Goal: Task Accomplishment & Management: Use online tool/utility

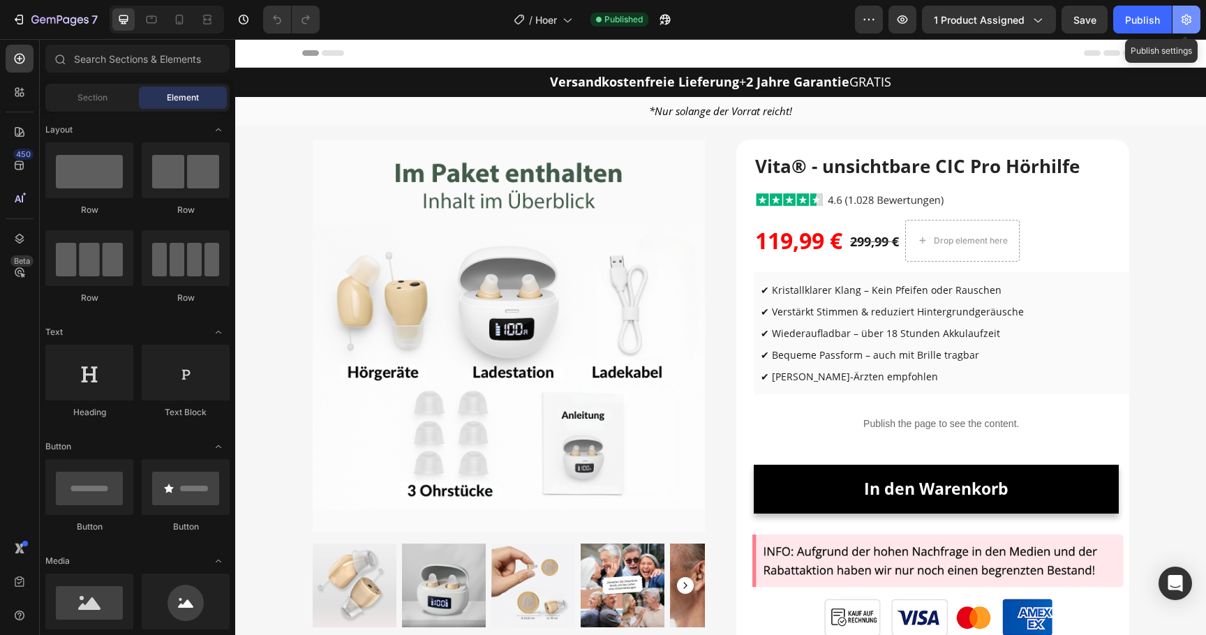
click at [1190, 20] on icon "button" at bounding box center [1187, 20] width 10 height 10
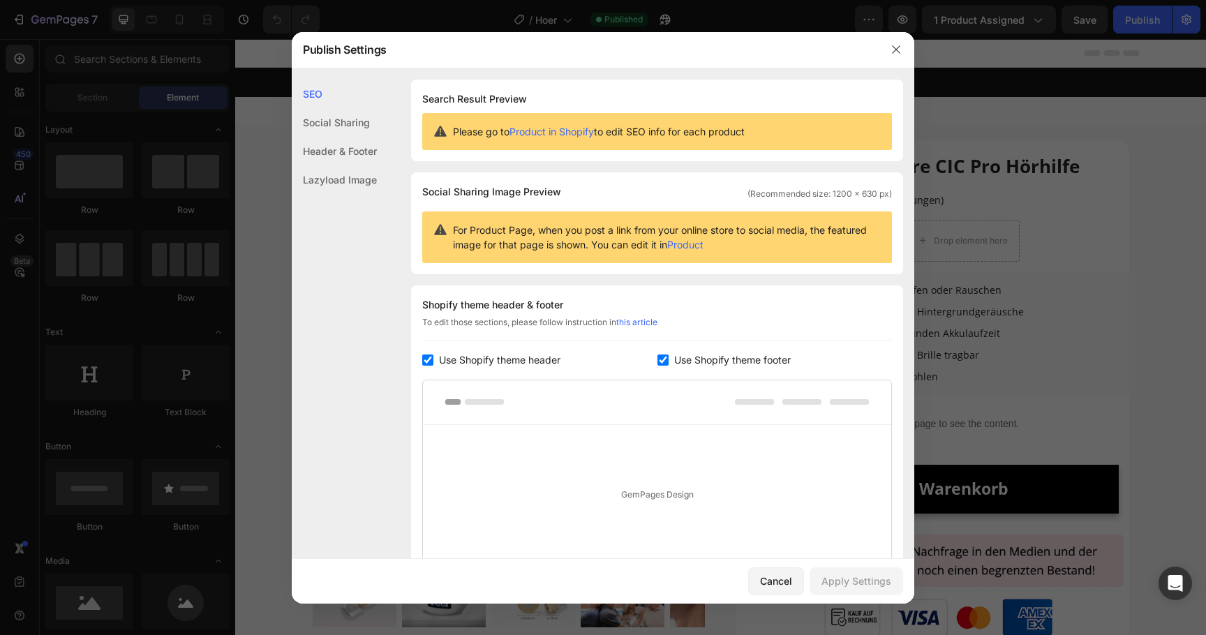
click at [507, 365] on span "Use Shopify theme header" at bounding box center [499, 360] width 121 height 17
checkbox input "false"
click at [857, 575] on div "Apply Settings" at bounding box center [857, 581] width 70 height 15
click at [892, 48] on icon "button" at bounding box center [896, 49] width 11 height 11
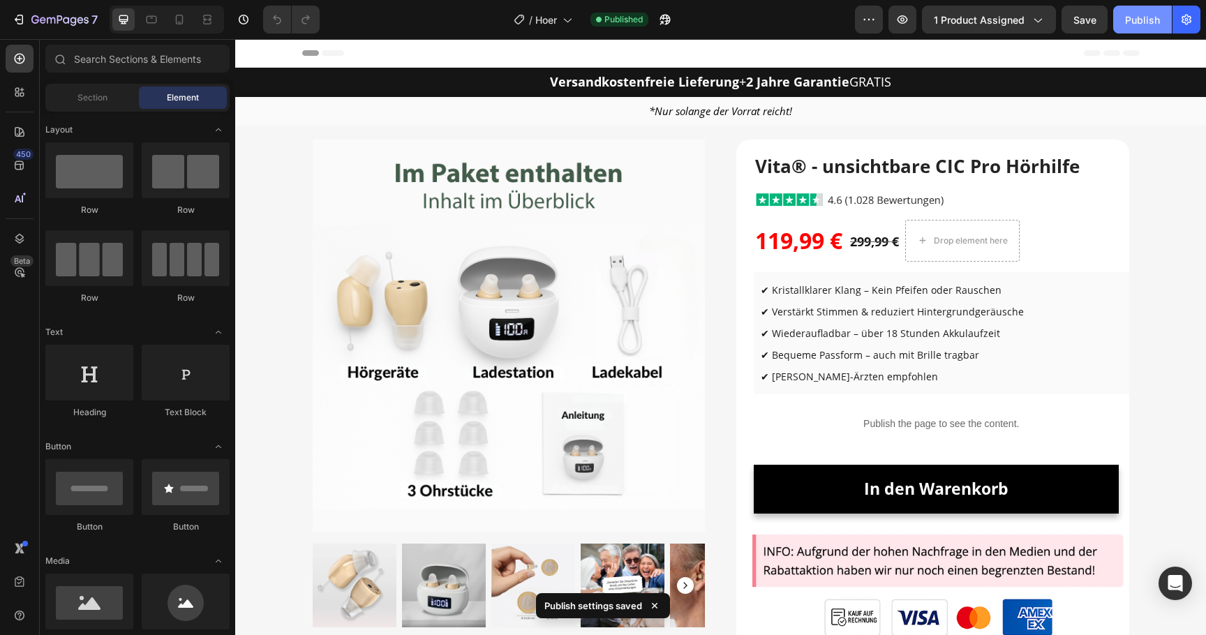
click at [1148, 15] on div "Publish" at bounding box center [1142, 20] width 35 height 15
click at [1148, 21] on div "Publish" at bounding box center [1142, 20] width 35 height 15
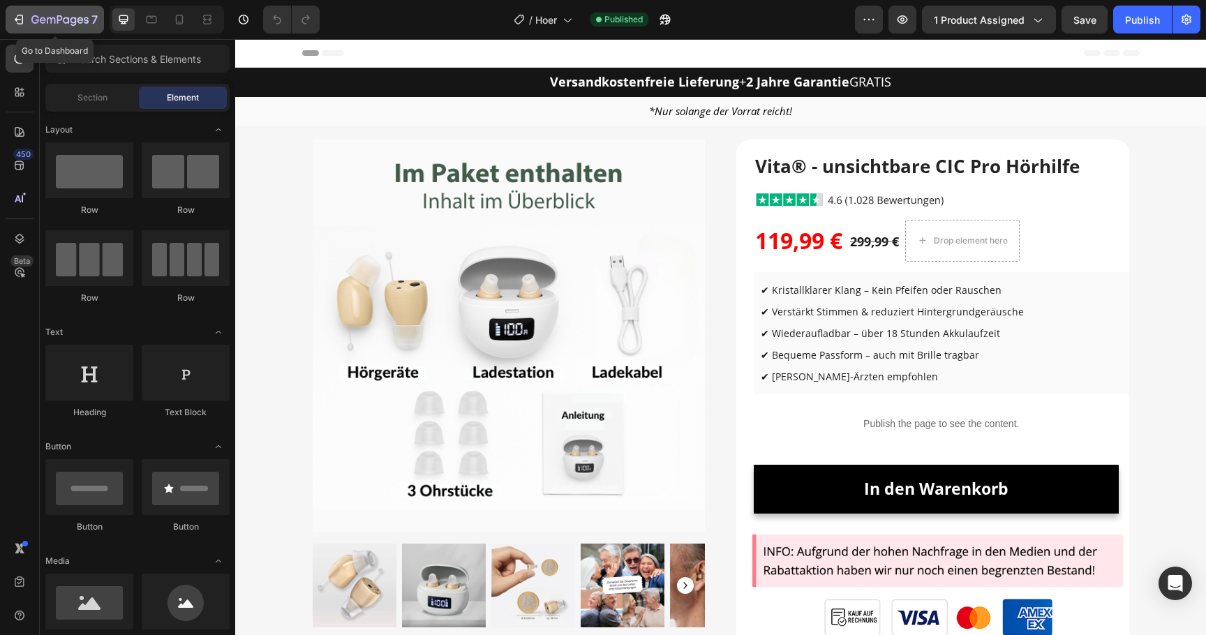
click at [71, 16] on icon "button" at bounding box center [59, 21] width 57 height 12
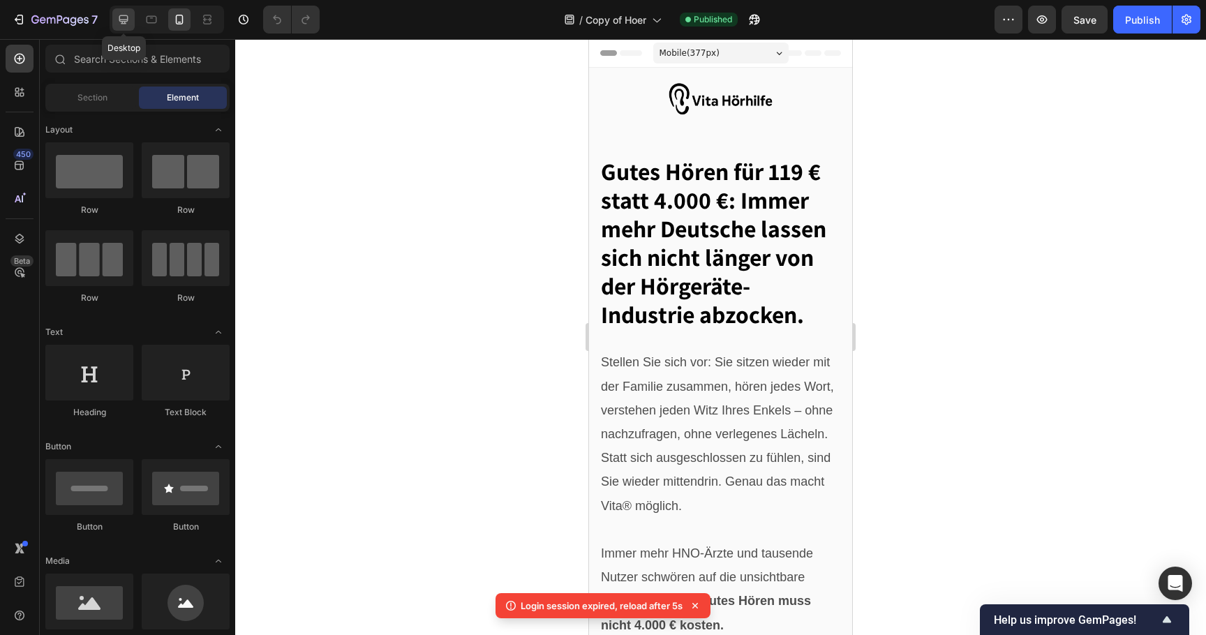
click at [126, 17] on icon at bounding box center [124, 20] width 14 height 14
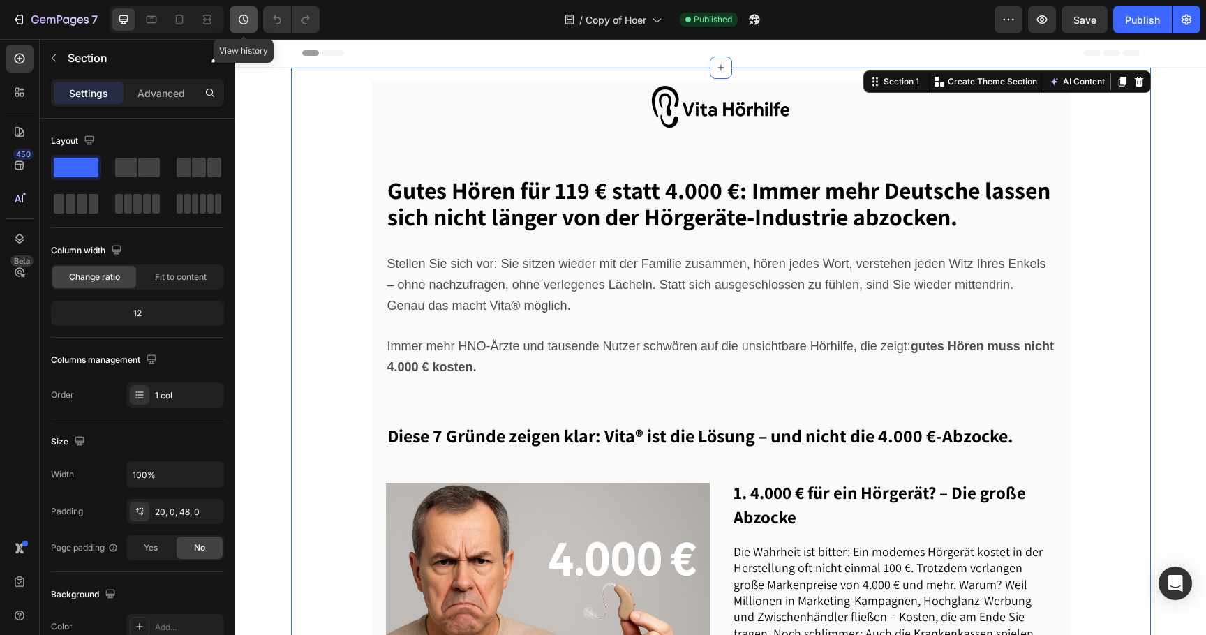
click at [253, 17] on button "button" at bounding box center [244, 20] width 28 height 28
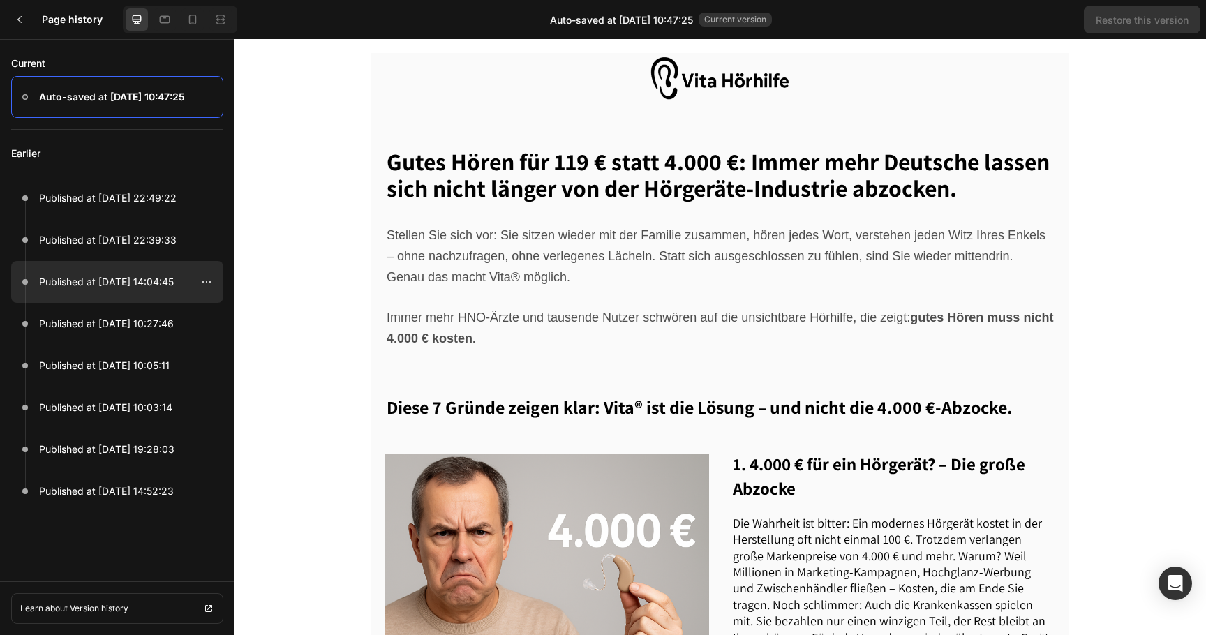
click at [142, 281] on p "Published at Sep 27, 14:04:45" at bounding box center [106, 282] width 135 height 17
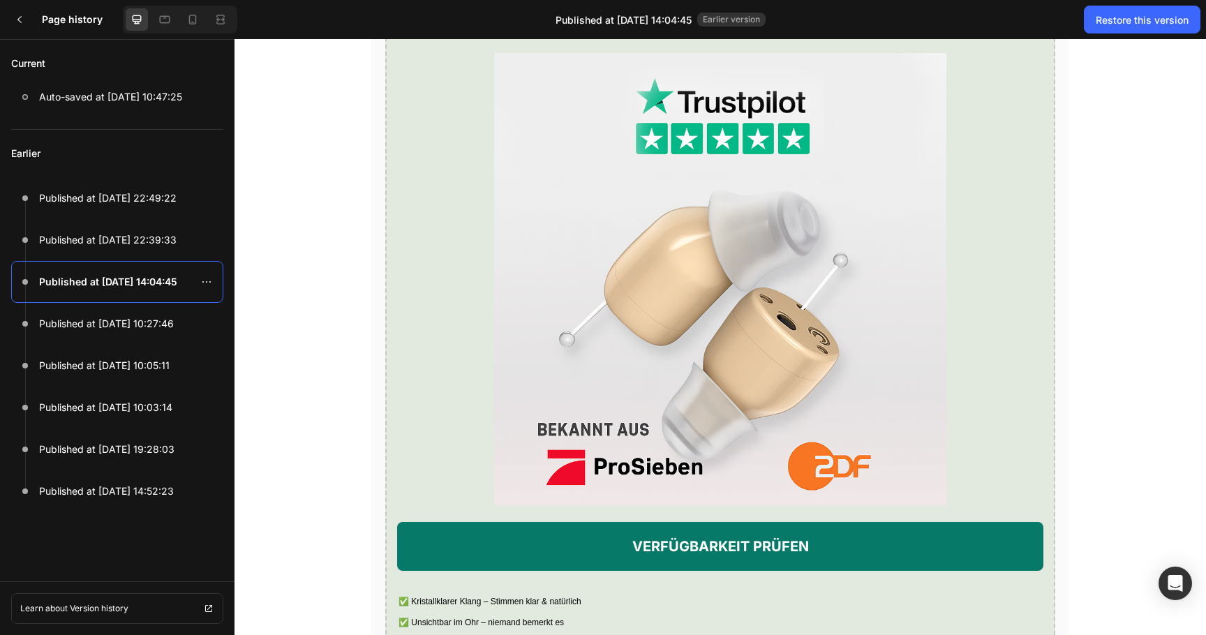
scroll to position [2292, 0]
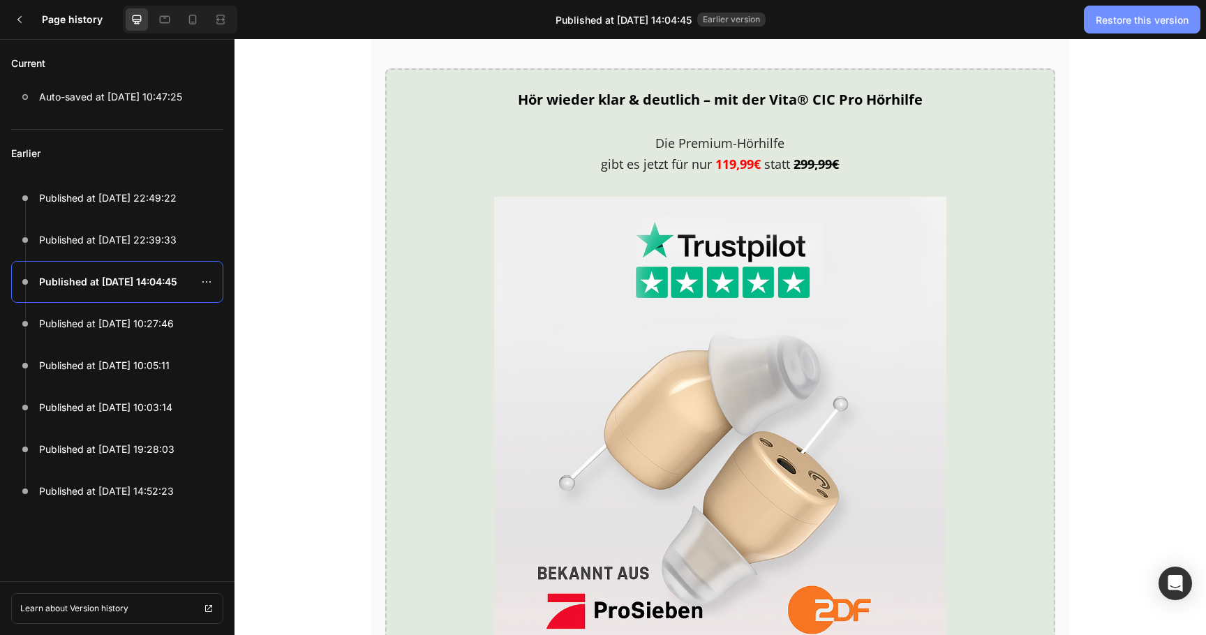
click at [1111, 22] on div "Restore this version" at bounding box center [1142, 20] width 93 height 15
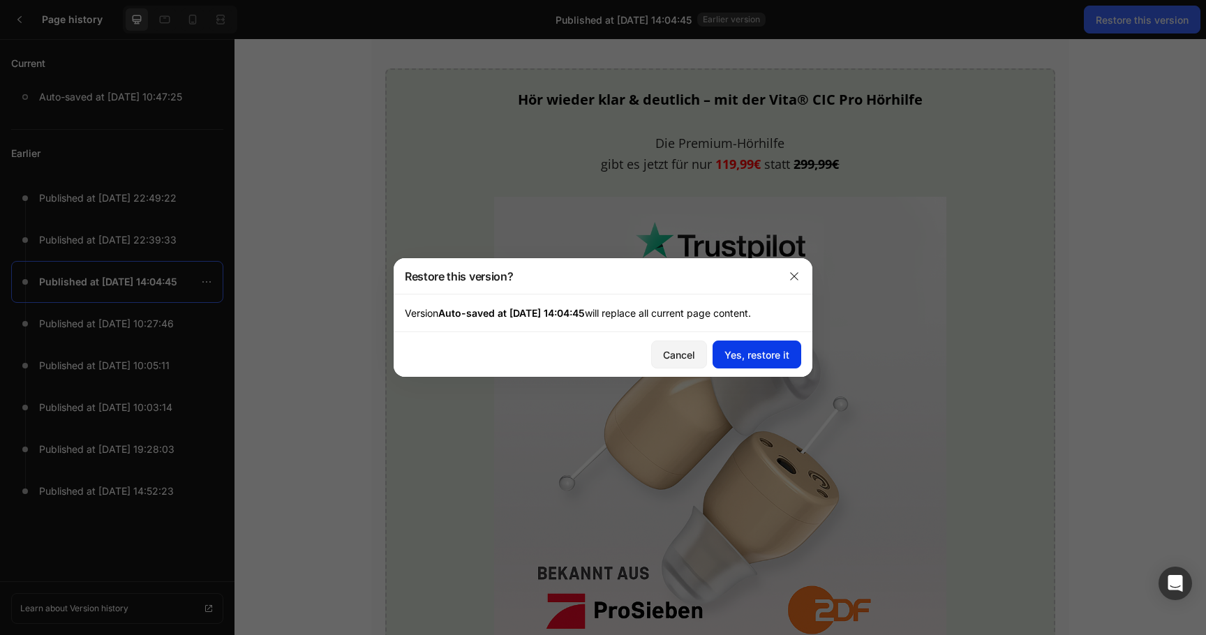
click at [744, 364] on button "Yes, restore it" at bounding box center [757, 355] width 89 height 28
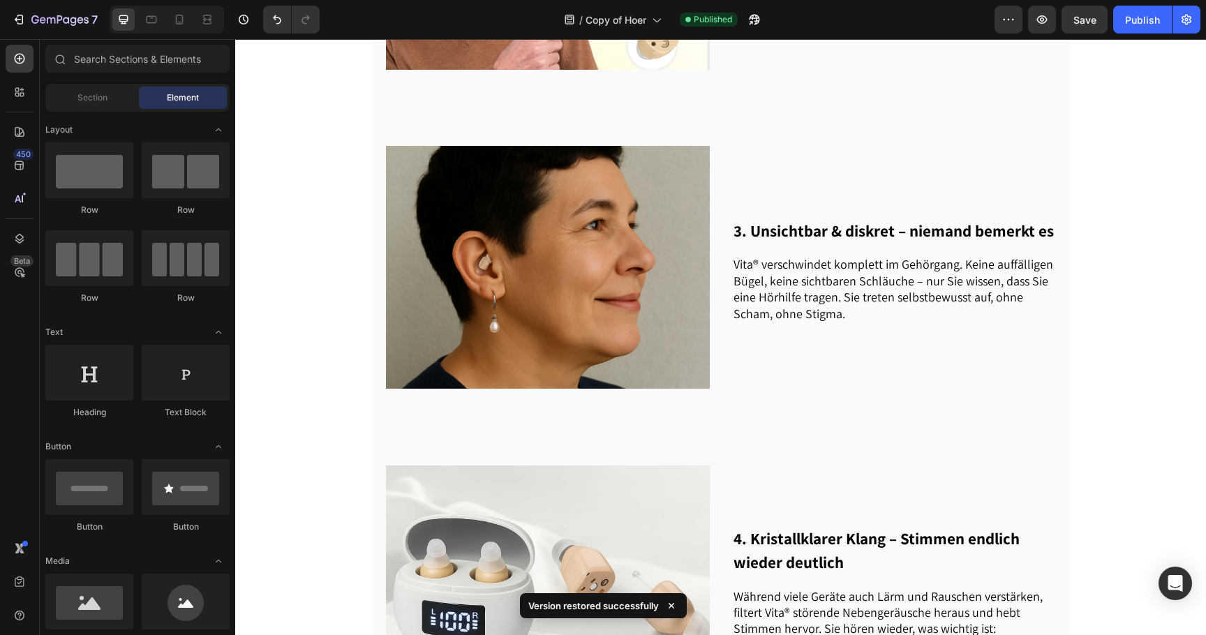
scroll to position [0, 0]
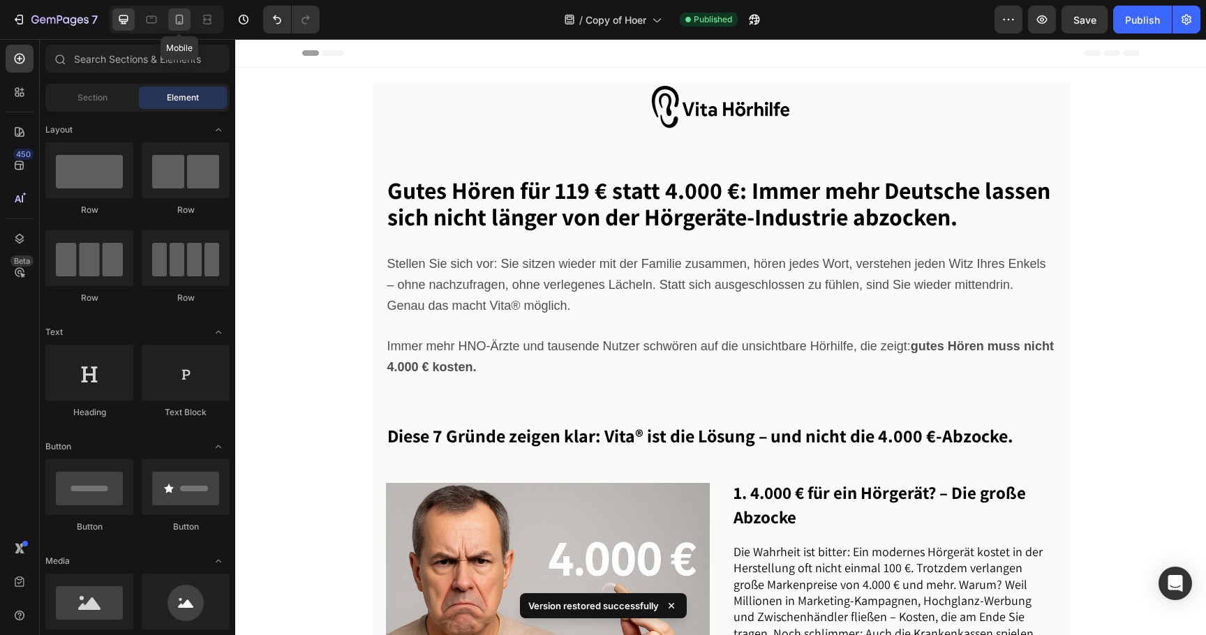
click at [184, 24] on icon at bounding box center [179, 20] width 14 height 14
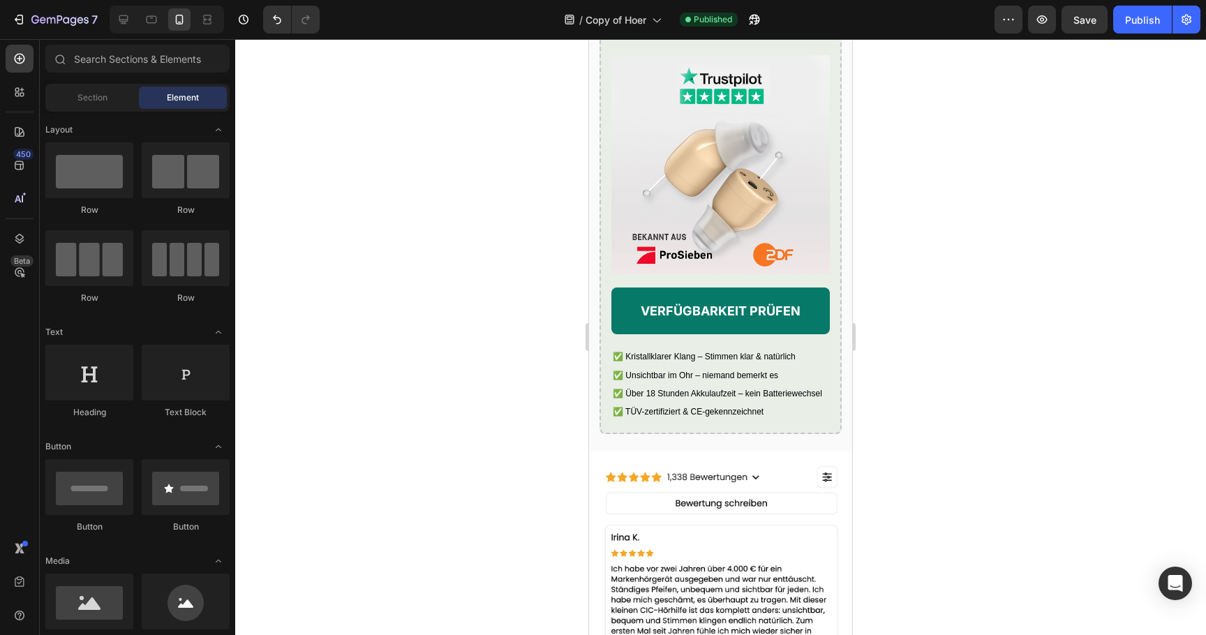
scroll to position [3820, 0]
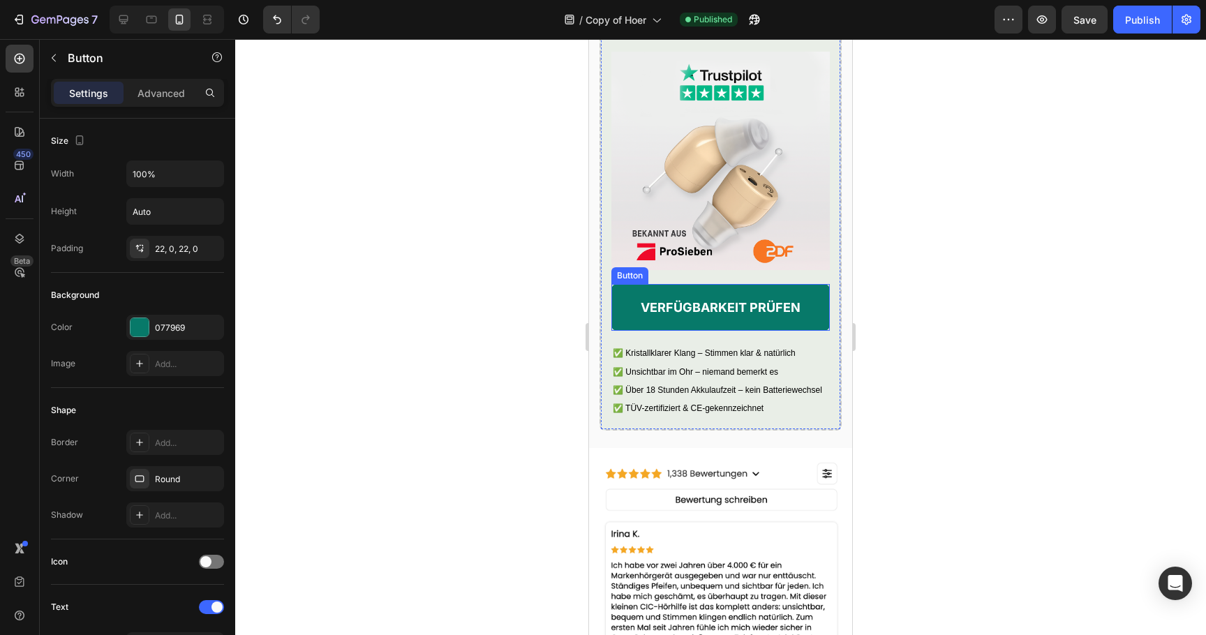
click at [622, 324] on link "VERFÜGBARKEIT PRÜFEN" at bounding box center [721, 307] width 219 height 47
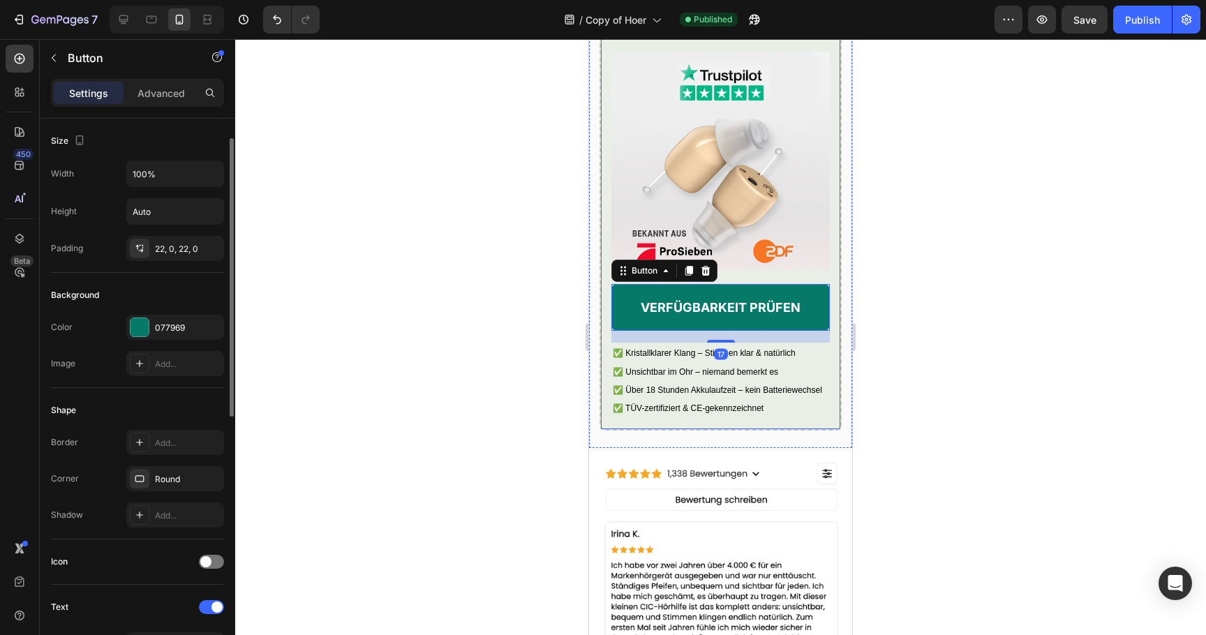
scroll to position [554, 0]
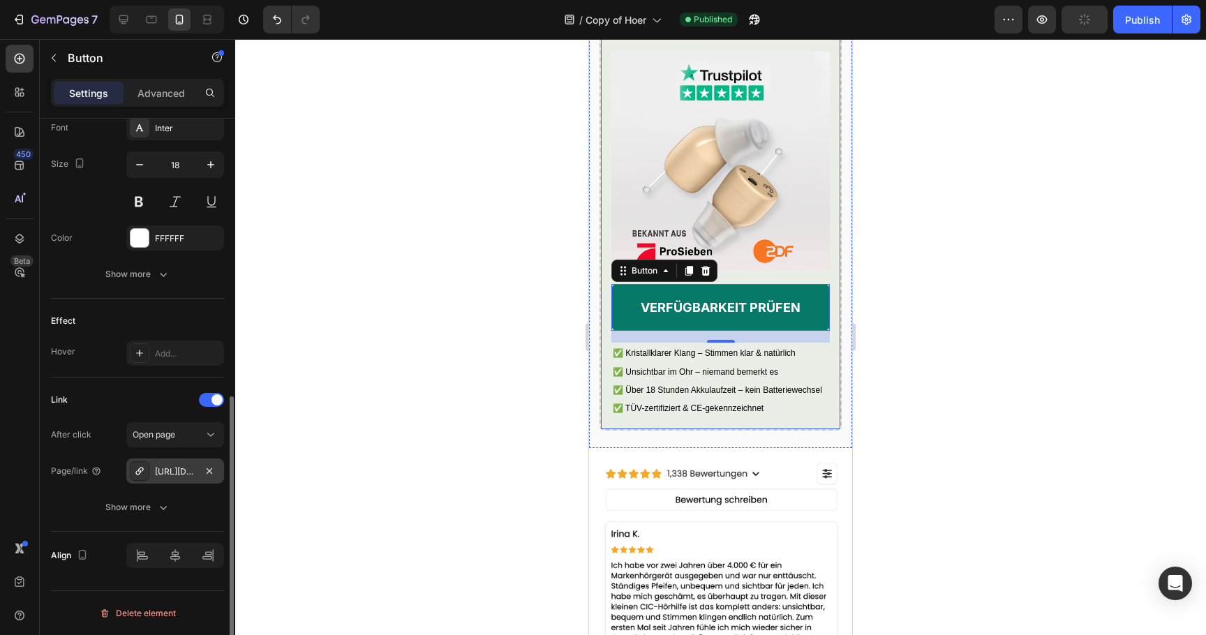
click at [184, 471] on div "https://vita-hoerhilfe.com/cic-horhilfe" at bounding box center [175, 472] width 40 height 13
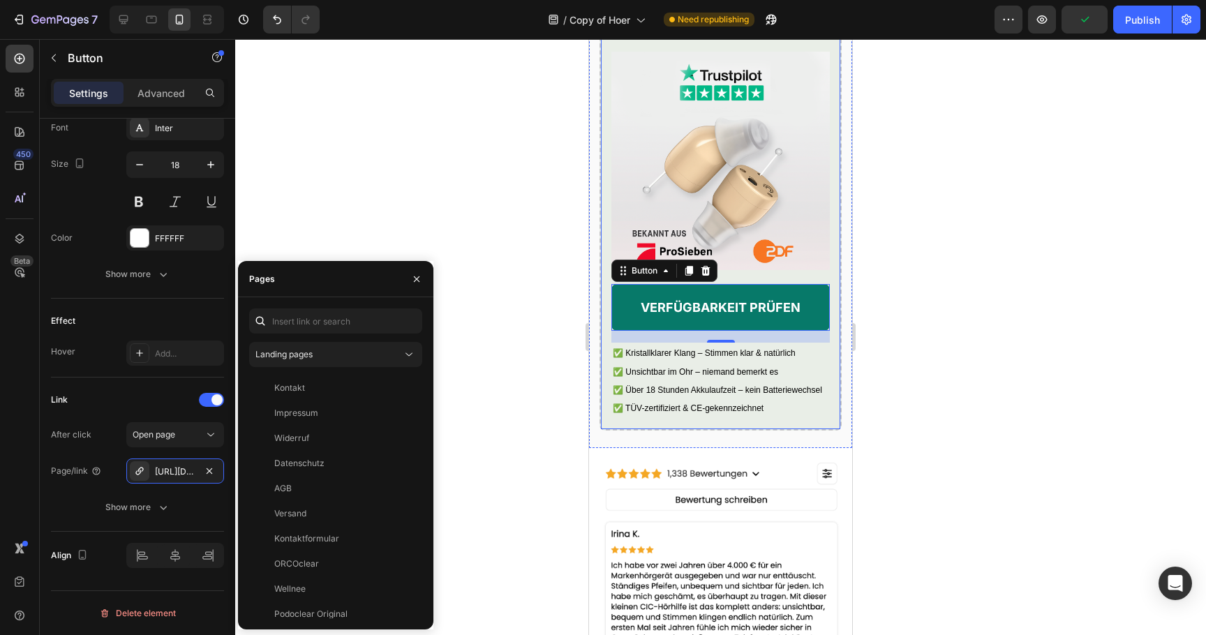
click at [483, 190] on div at bounding box center [720, 337] width 971 height 596
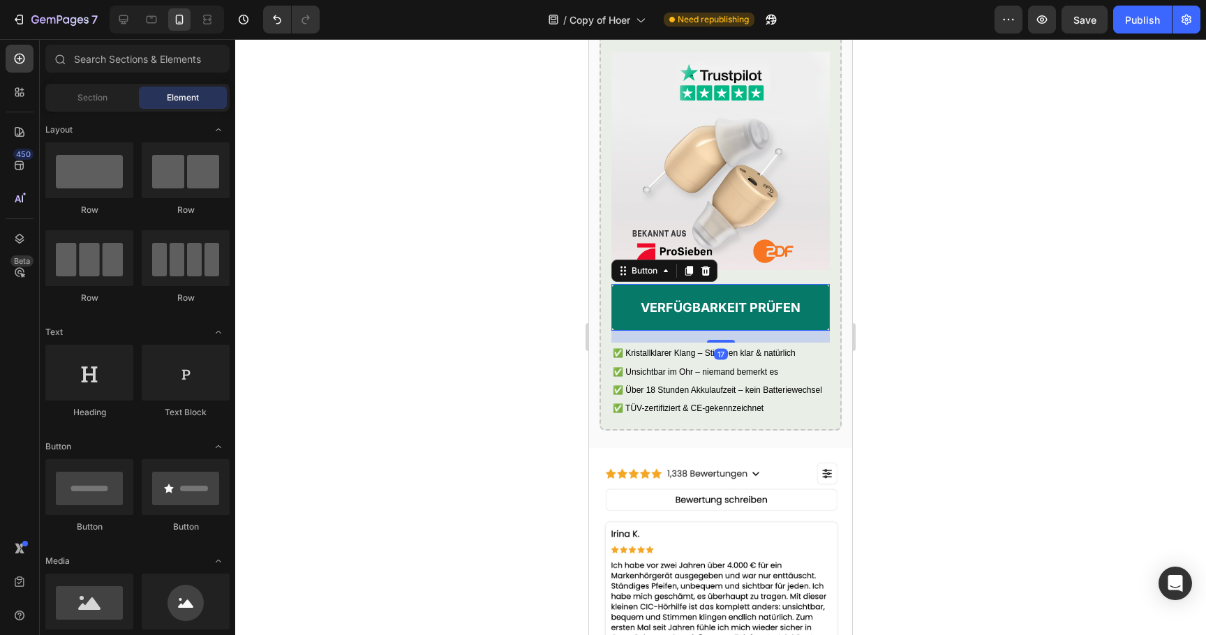
click at [621, 327] on link "VERFÜGBARKEIT PRÜFEN" at bounding box center [721, 307] width 219 height 47
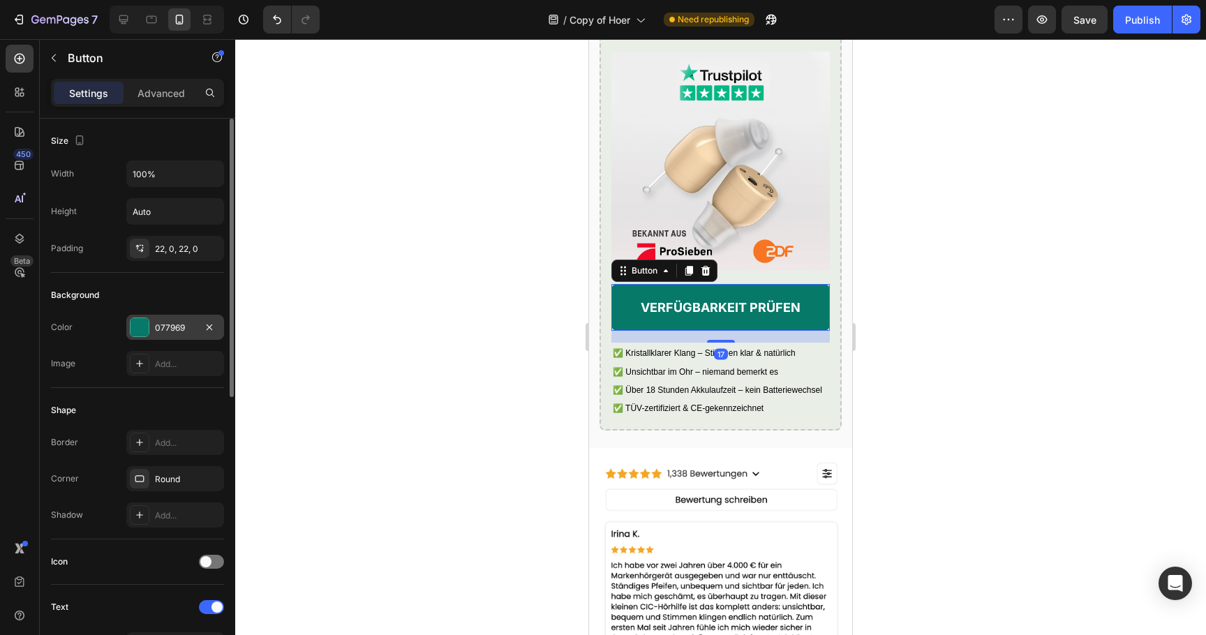
click at [161, 322] on div "077969" at bounding box center [175, 328] width 40 height 13
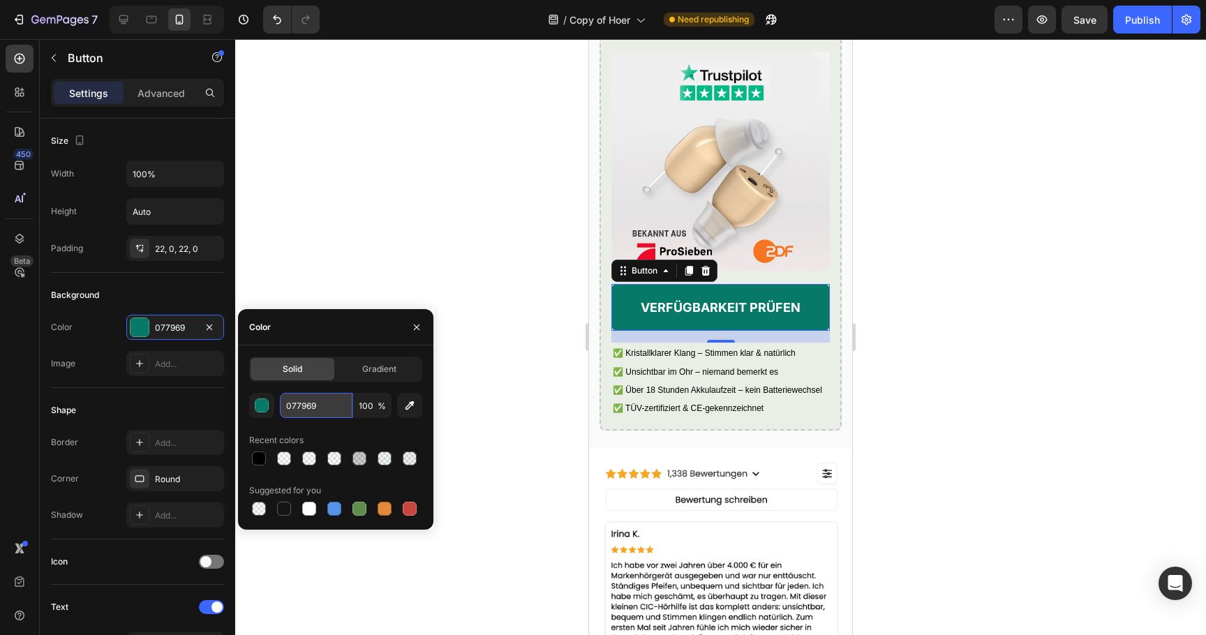
click at [308, 404] on input "077969" at bounding box center [316, 405] width 73 height 25
click at [378, 242] on div at bounding box center [720, 337] width 971 height 596
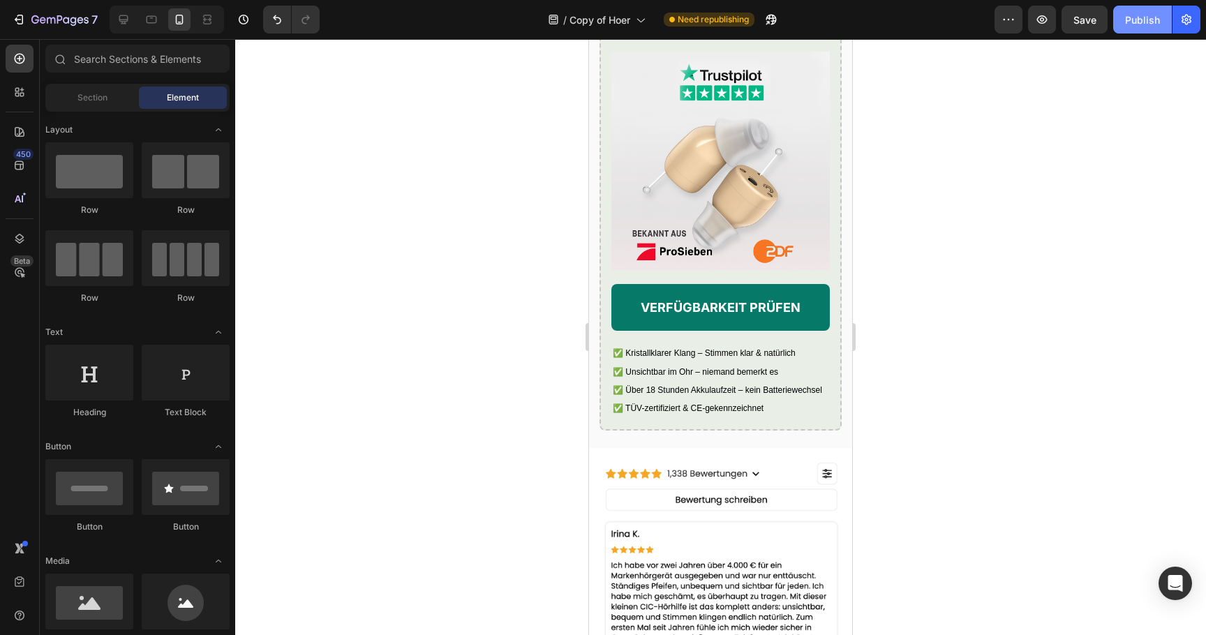
click at [1130, 16] on div "Publish" at bounding box center [1142, 20] width 35 height 15
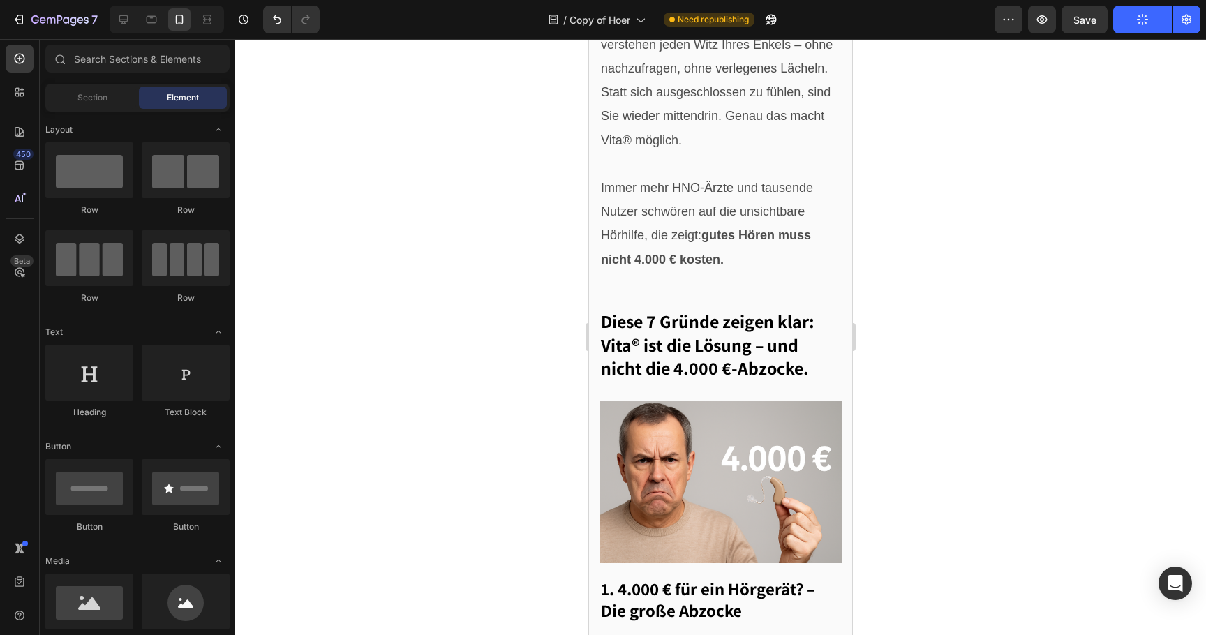
scroll to position [0, 0]
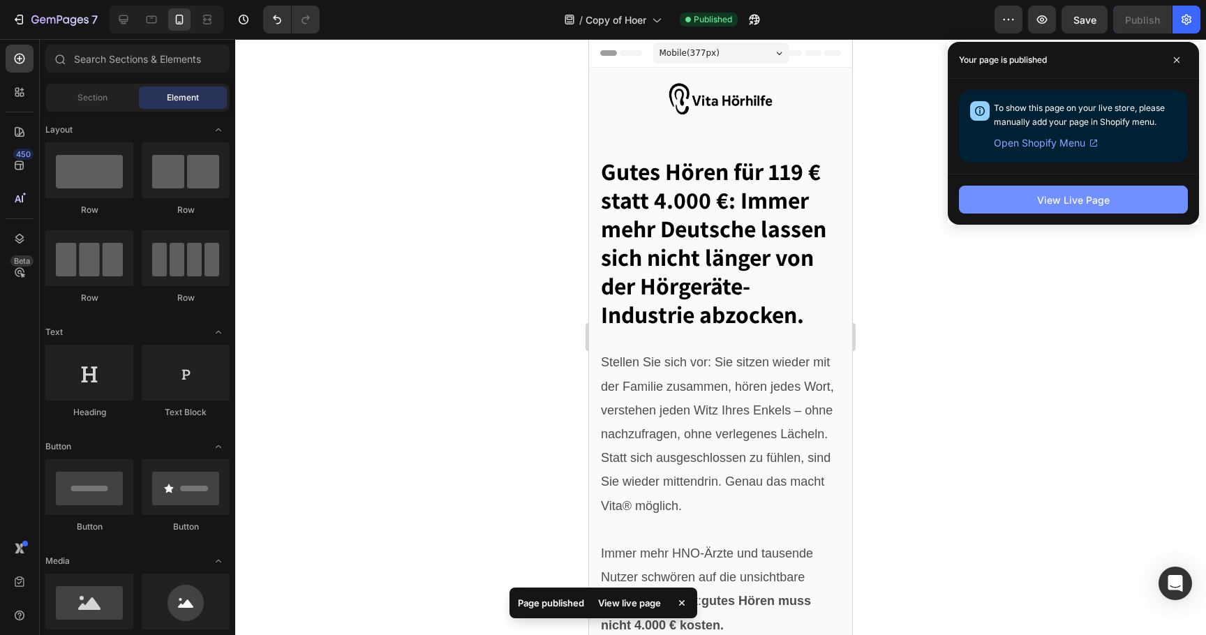
click at [1021, 207] on button "View Live Page" at bounding box center [1073, 200] width 229 height 28
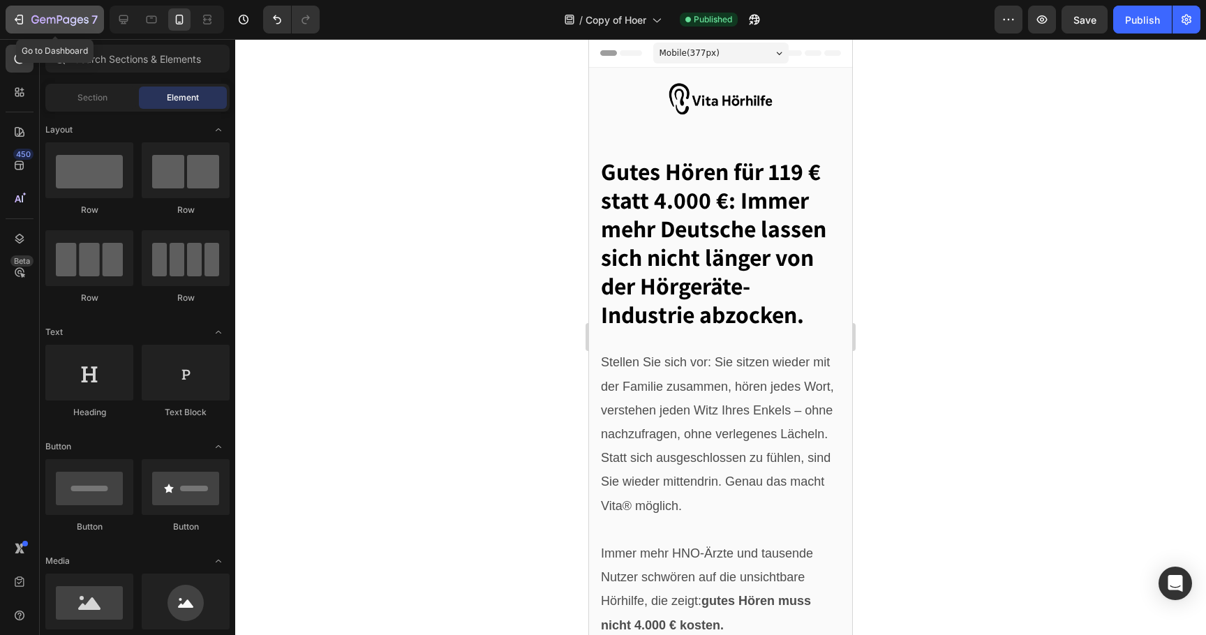
click at [50, 25] on icon "button" at bounding box center [59, 21] width 57 height 12
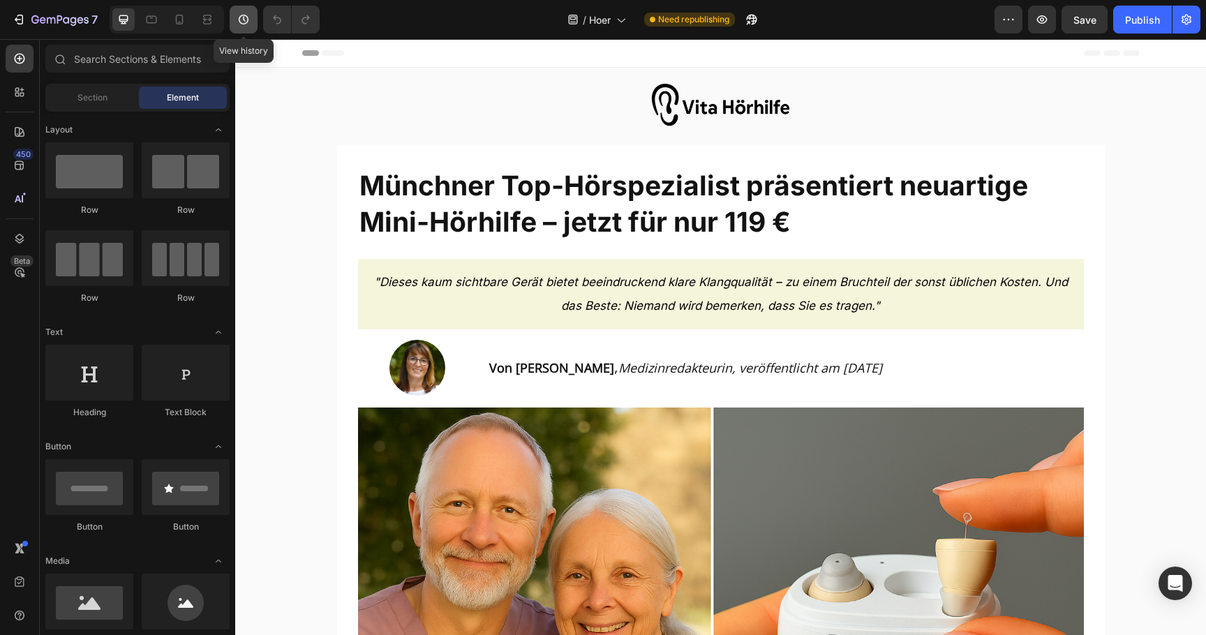
click at [251, 20] on button "button" at bounding box center [244, 20] width 28 height 28
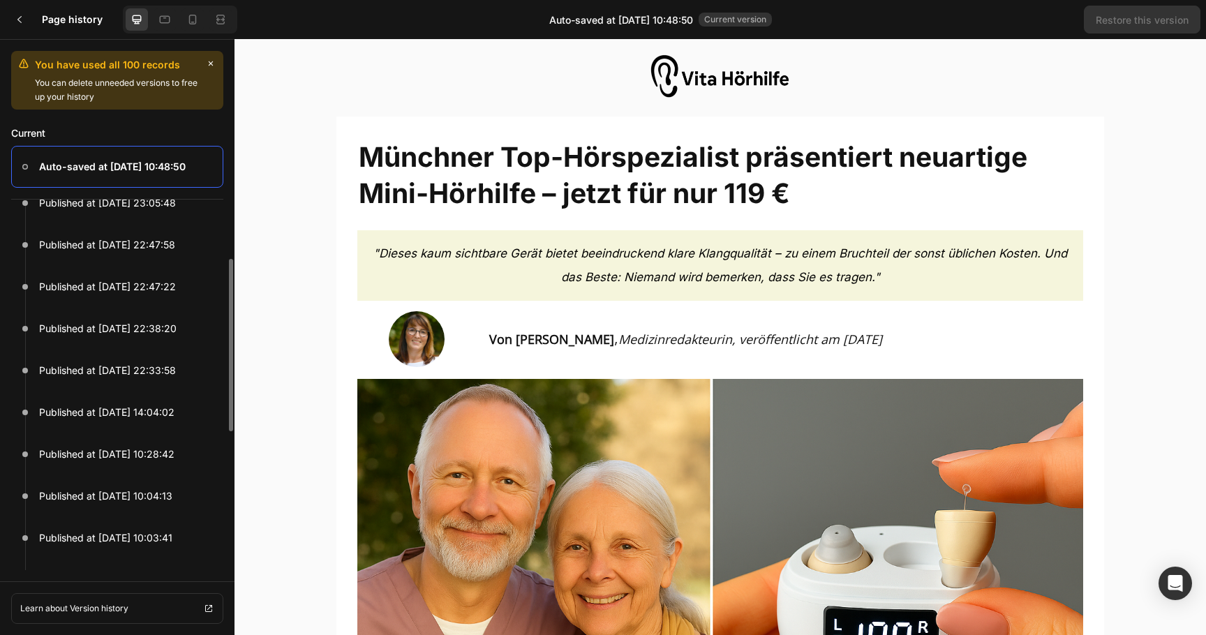
scroll to position [34, 0]
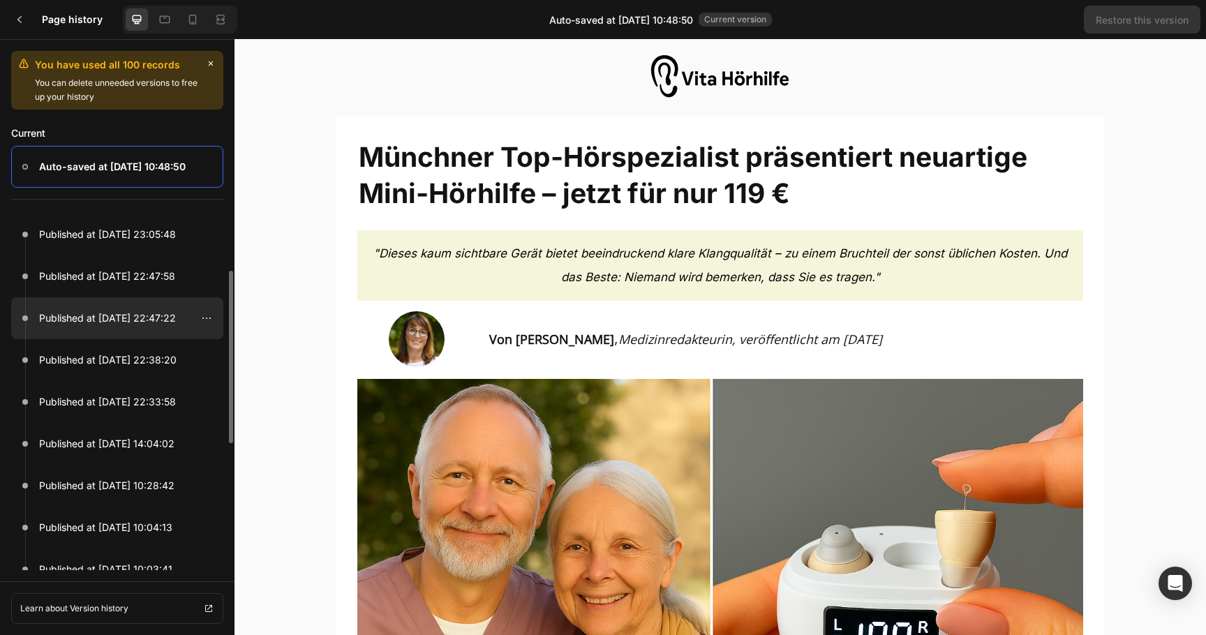
click at [114, 320] on p "Published at Sep 27, 22:47:22" at bounding box center [107, 318] width 137 height 17
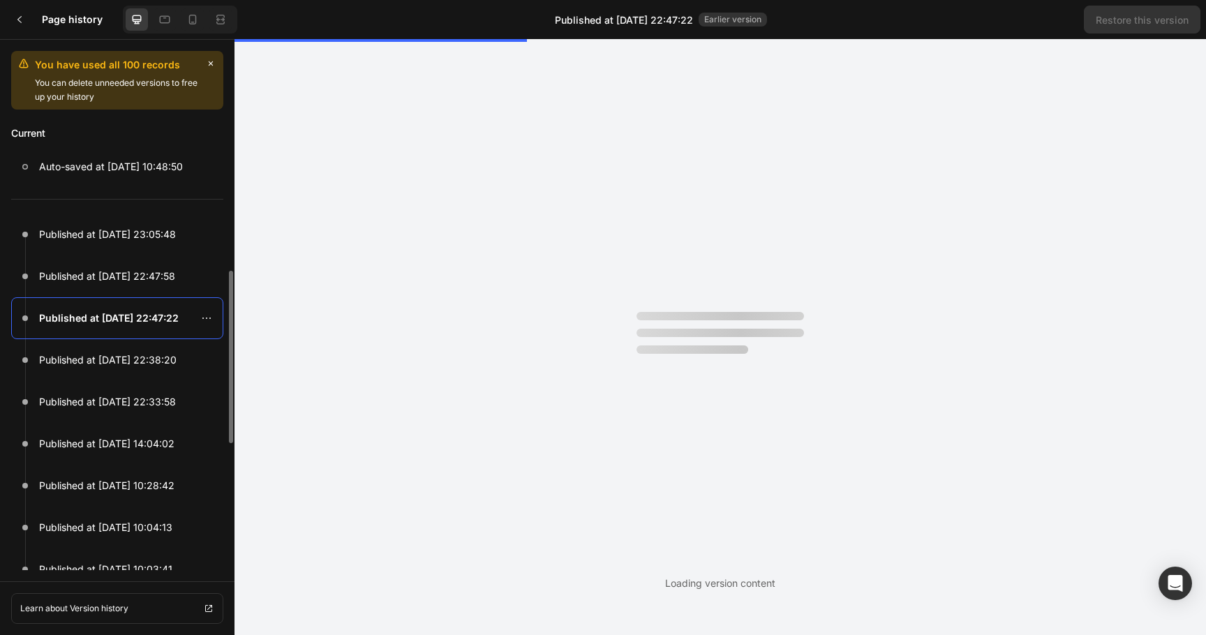
scroll to position [0, 0]
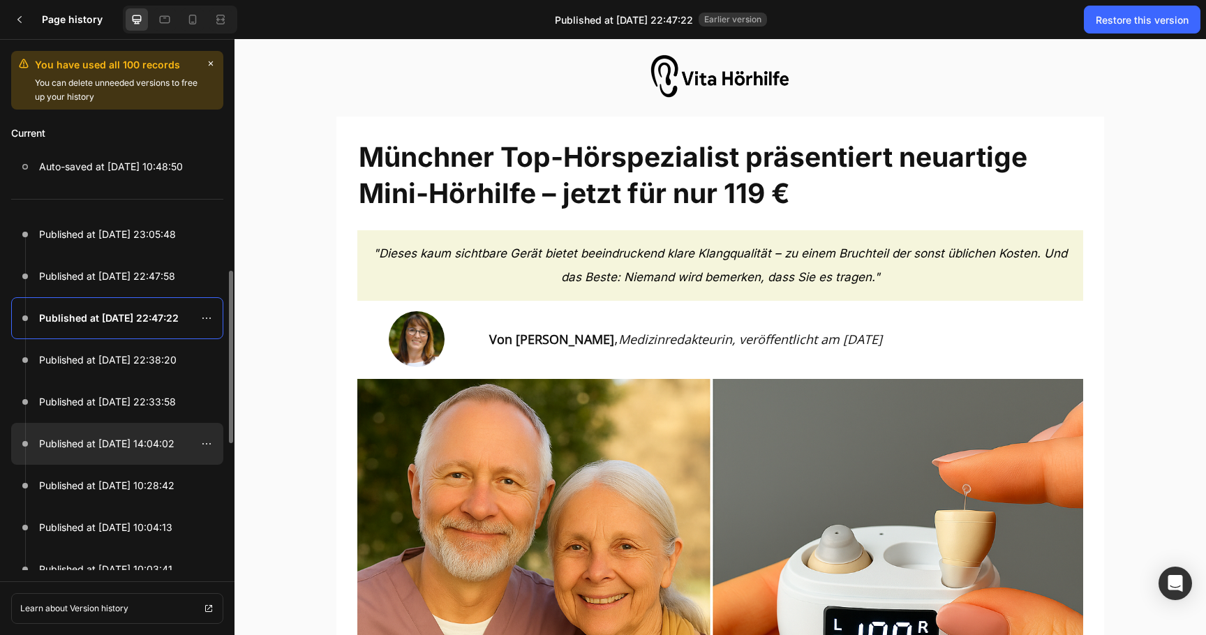
click at [110, 444] on p "Published at Sep 27, 14:04:02" at bounding box center [106, 444] width 135 height 17
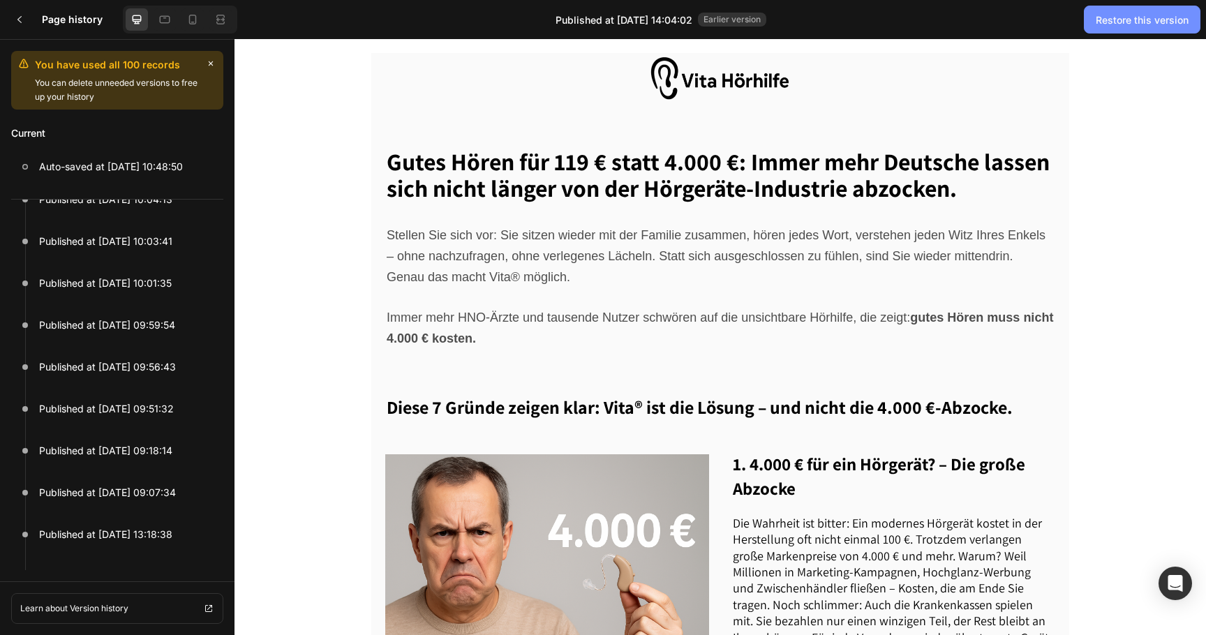
click at [1153, 20] on div "Restore this version" at bounding box center [1142, 20] width 93 height 15
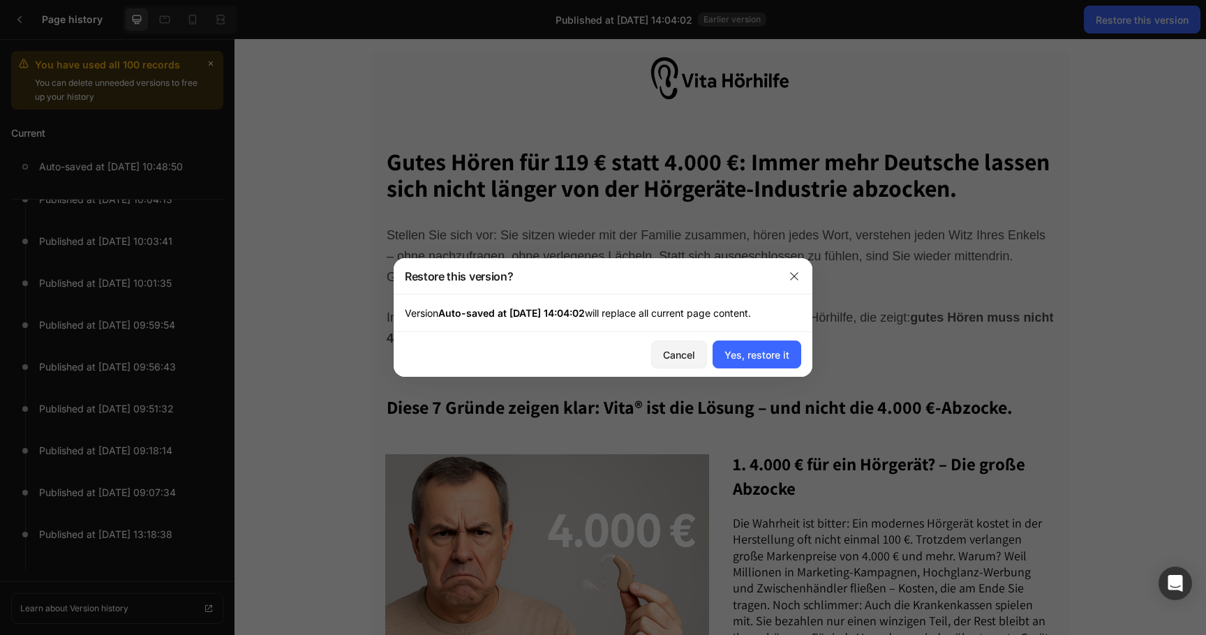
click at [770, 337] on div "Cancel Yes, restore it" at bounding box center [603, 354] width 419 height 45
click at [764, 350] on div "Yes, restore it" at bounding box center [757, 355] width 65 height 15
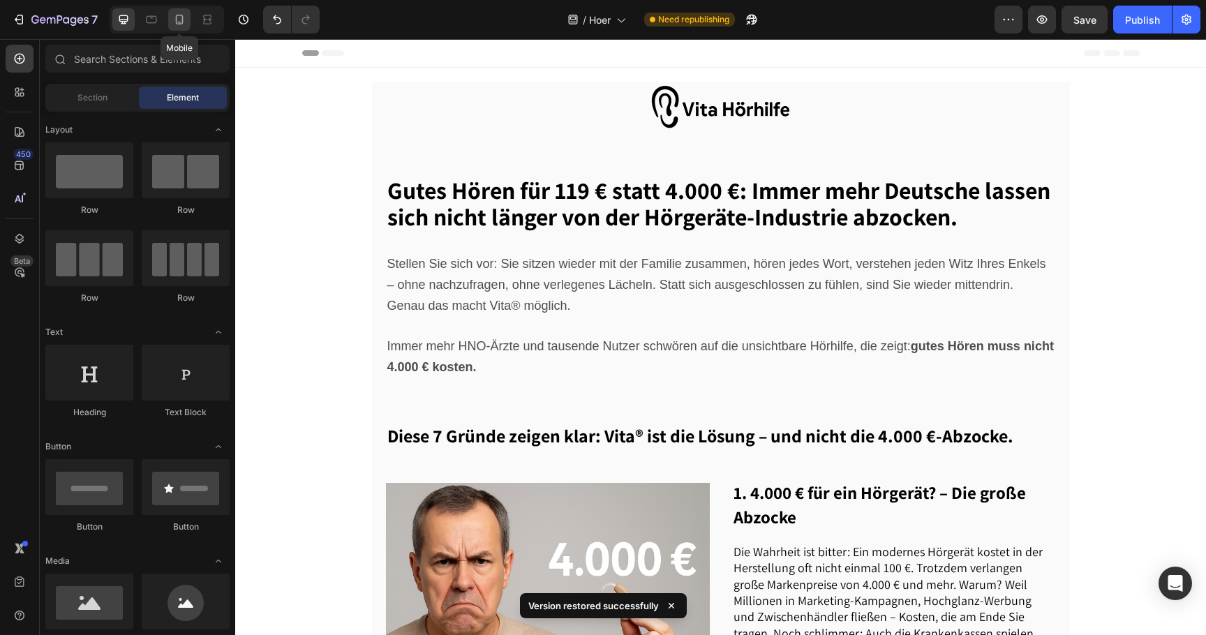
click at [182, 25] on icon at bounding box center [179, 20] width 14 height 14
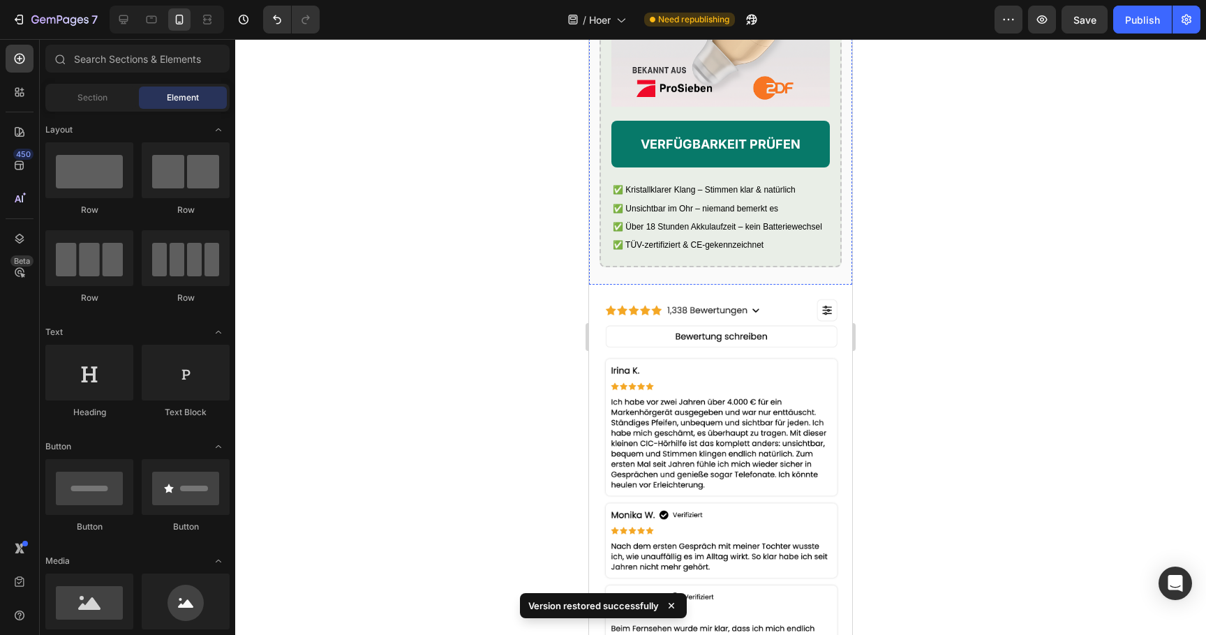
scroll to position [3820, 0]
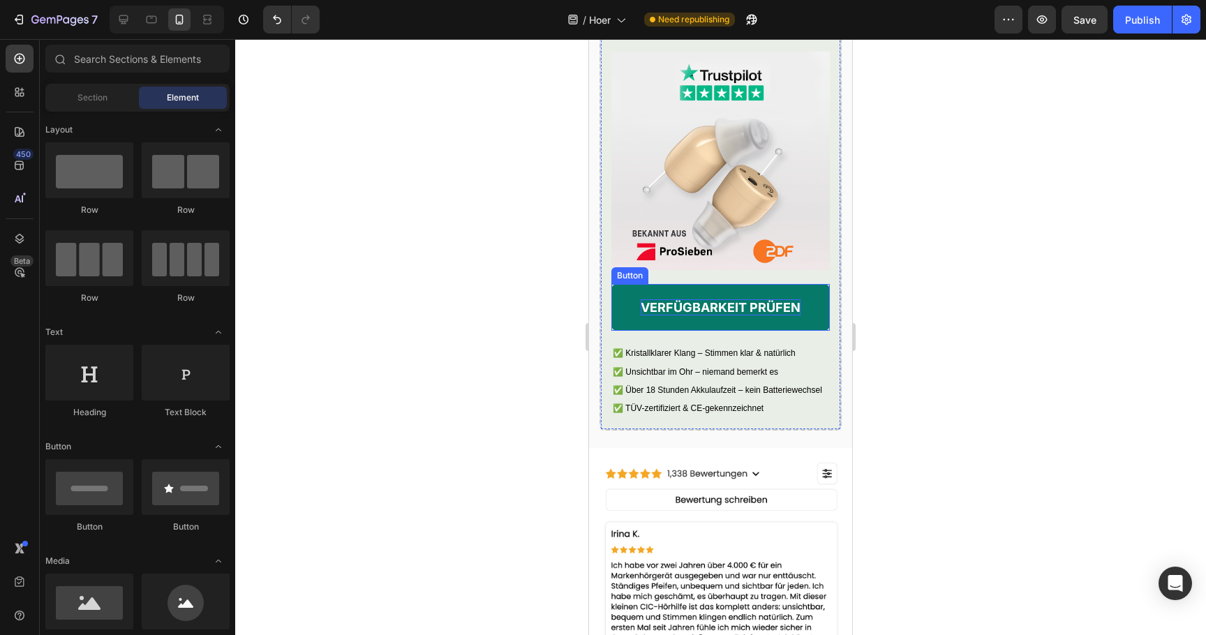
click at [645, 315] on strong "VERFÜGBARKEIT PRÜFEN" at bounding box center [721, 307] width 160 height 15
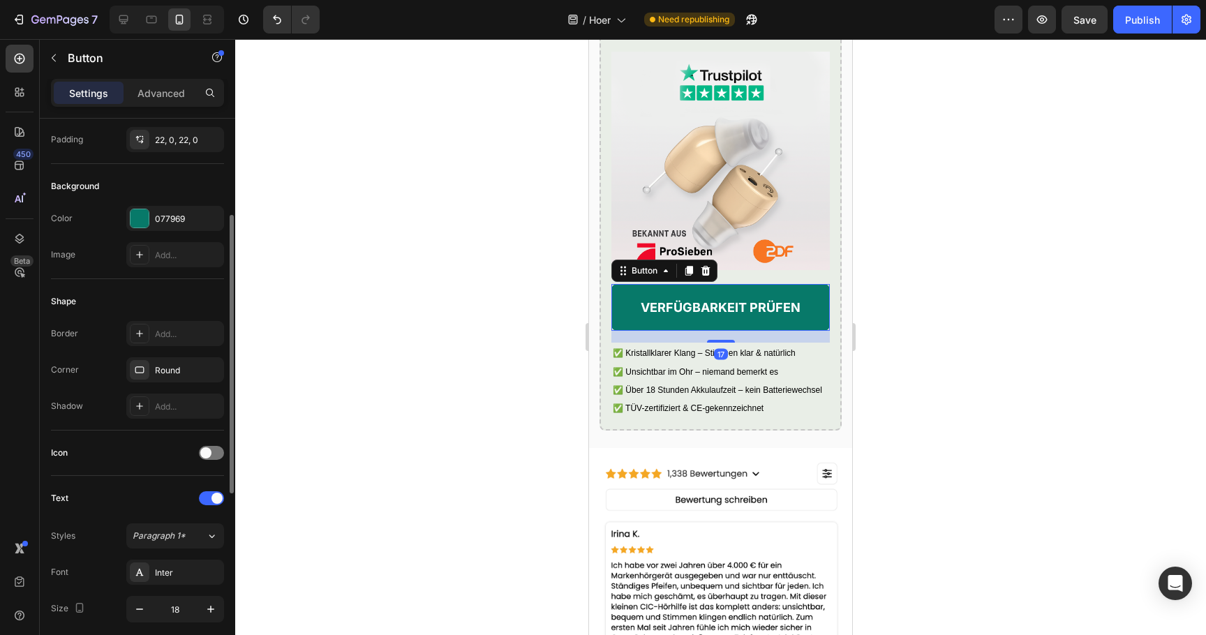
scroll to position [554, 0]
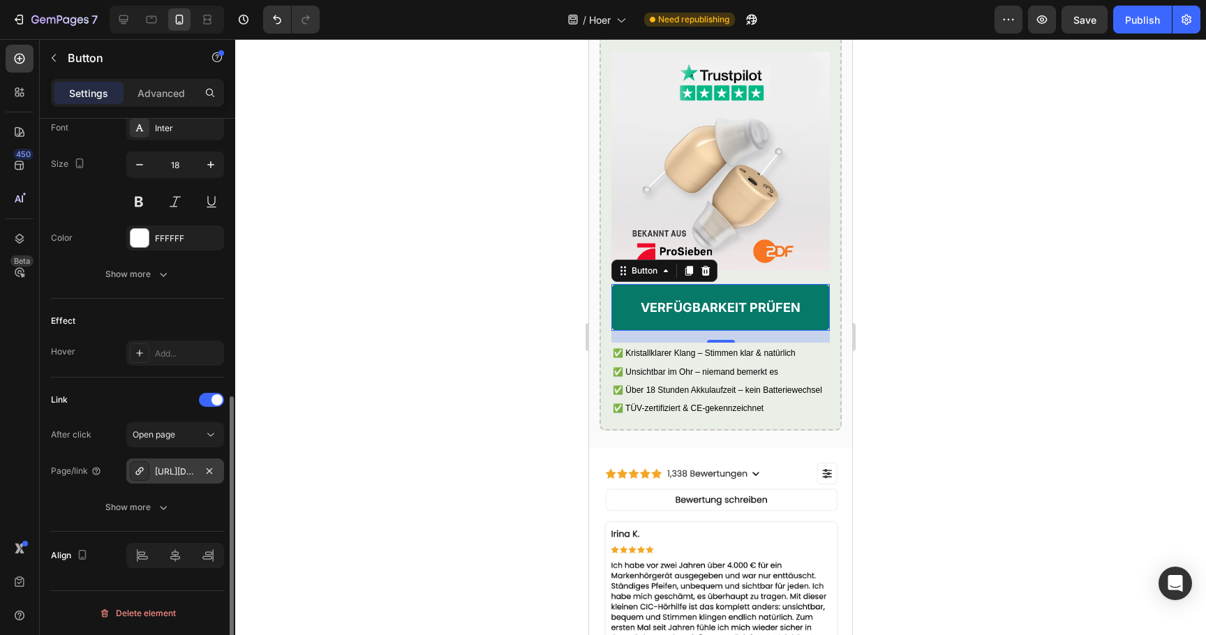
click at [135, 471] on icon at bounding box center [139, 471] width 11 height 11
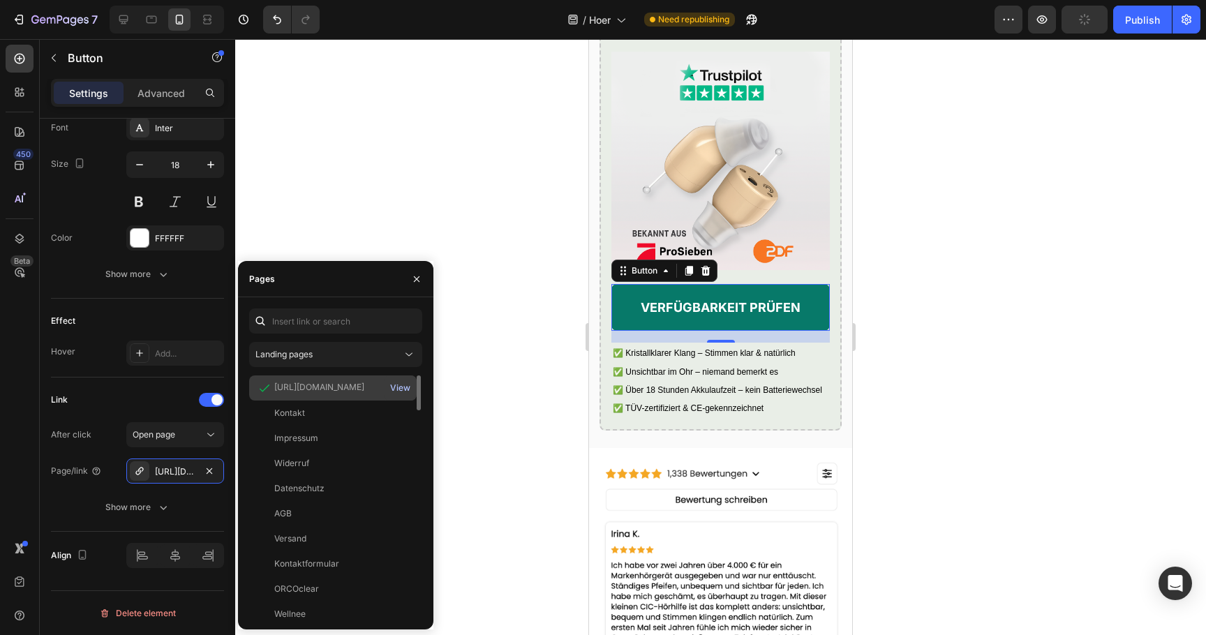
click at [408, 388] on div "View" at bounding box center [400, 388] width 20 height 13
click at [1140, 22] on div "Publish" at bounding box center [1142, 20] width 35 height 15
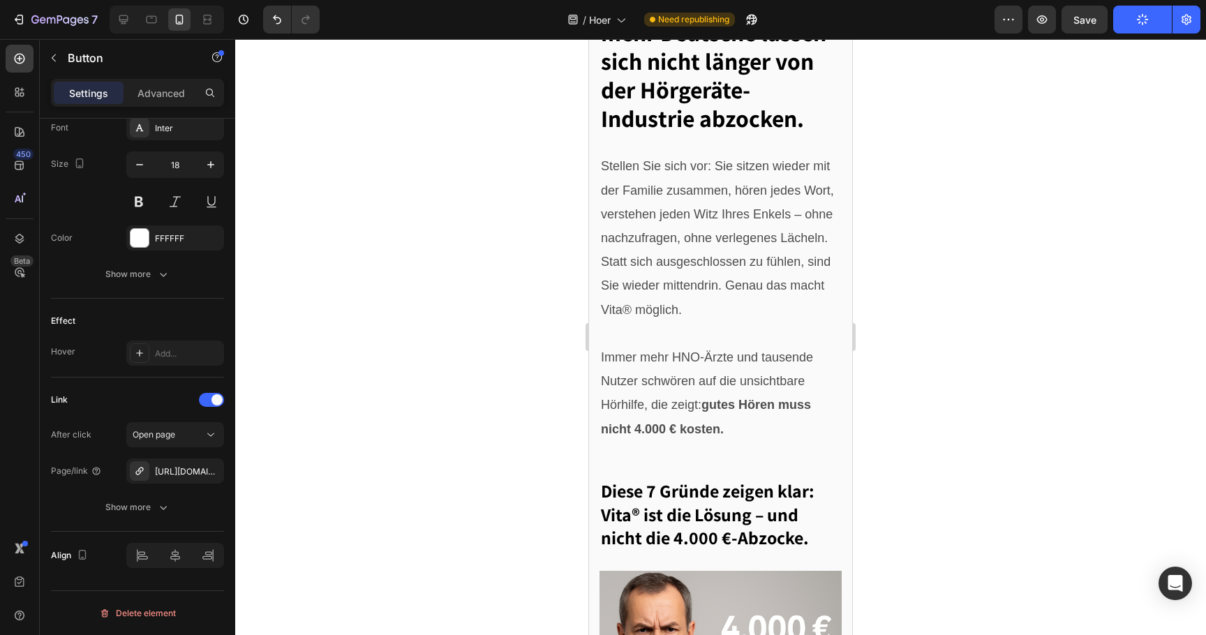
scroll to position [0, 0]
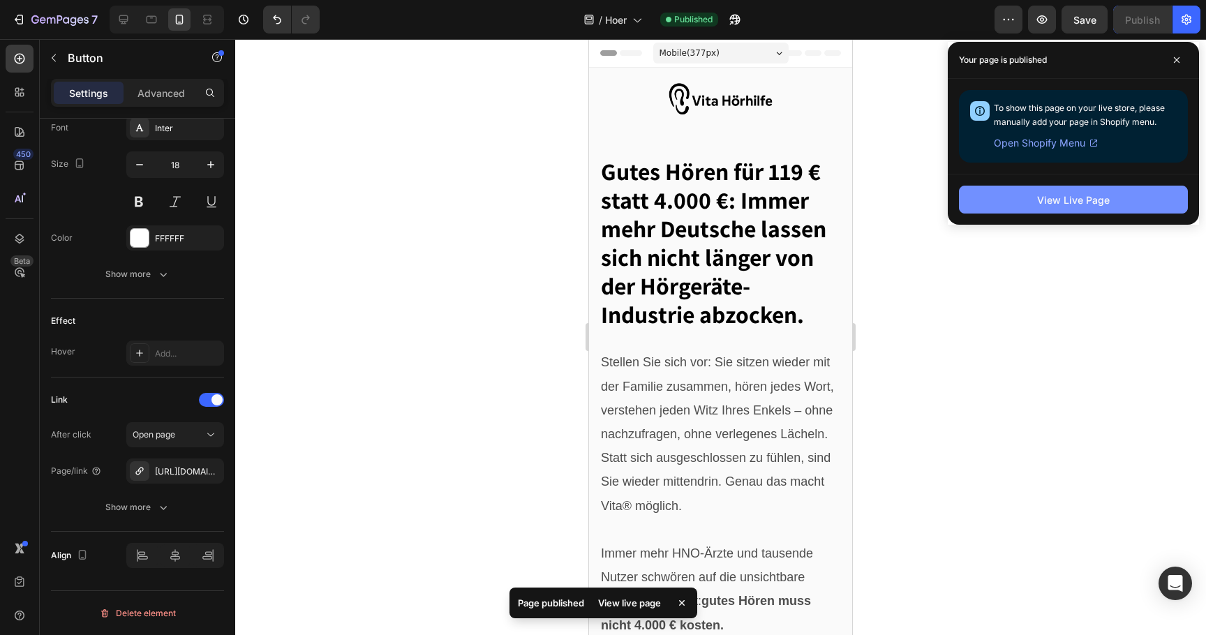
click at [1055, 200] on div "View Live Page" at bounding box center [1073, 200] width 73 height 15
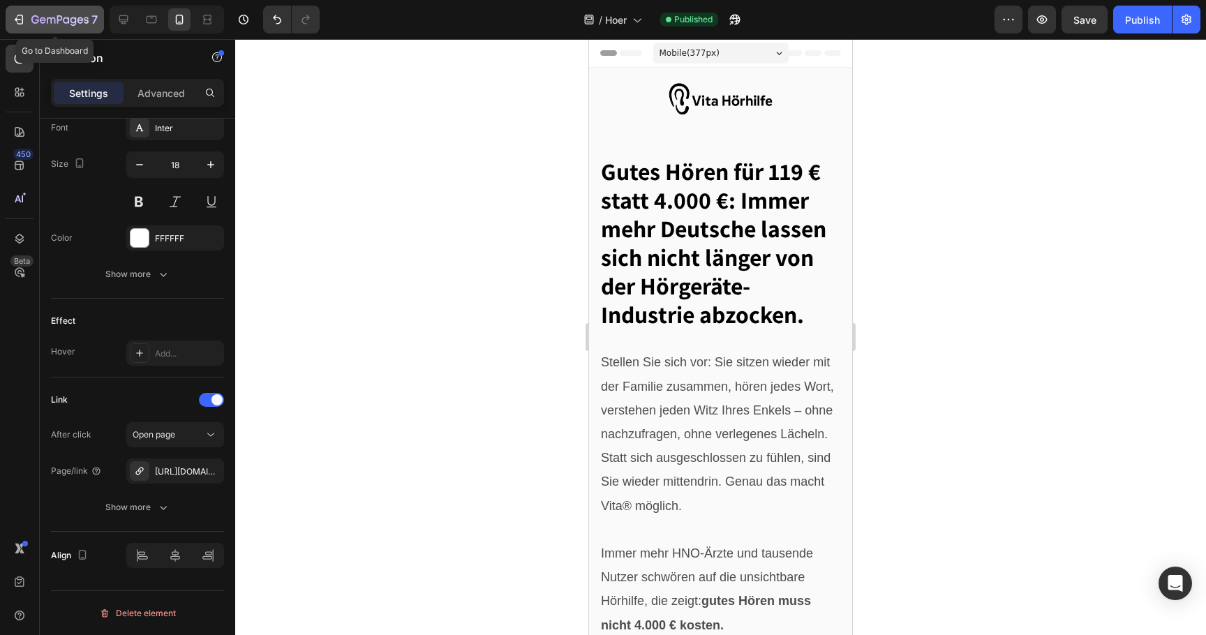
click at [61, 8] on button "7" at bounding box center [55, 20] width 98 height 28
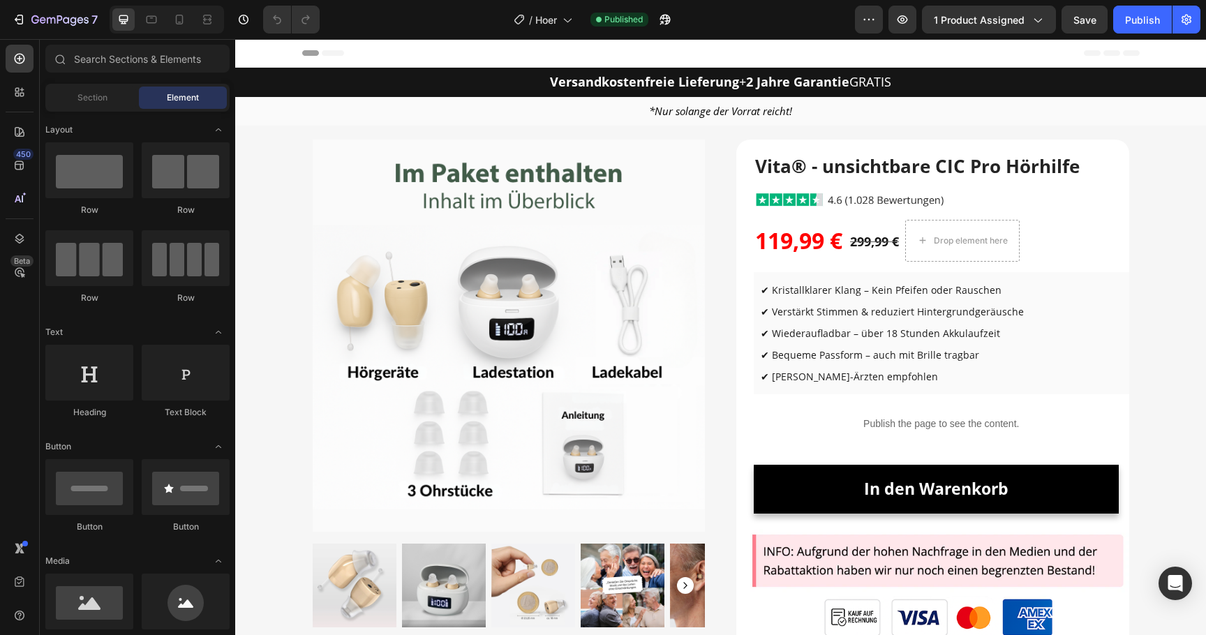
click at [797, 486] on button "In den Warenkorb" at bounding box center [936, 489] width 365 height 49
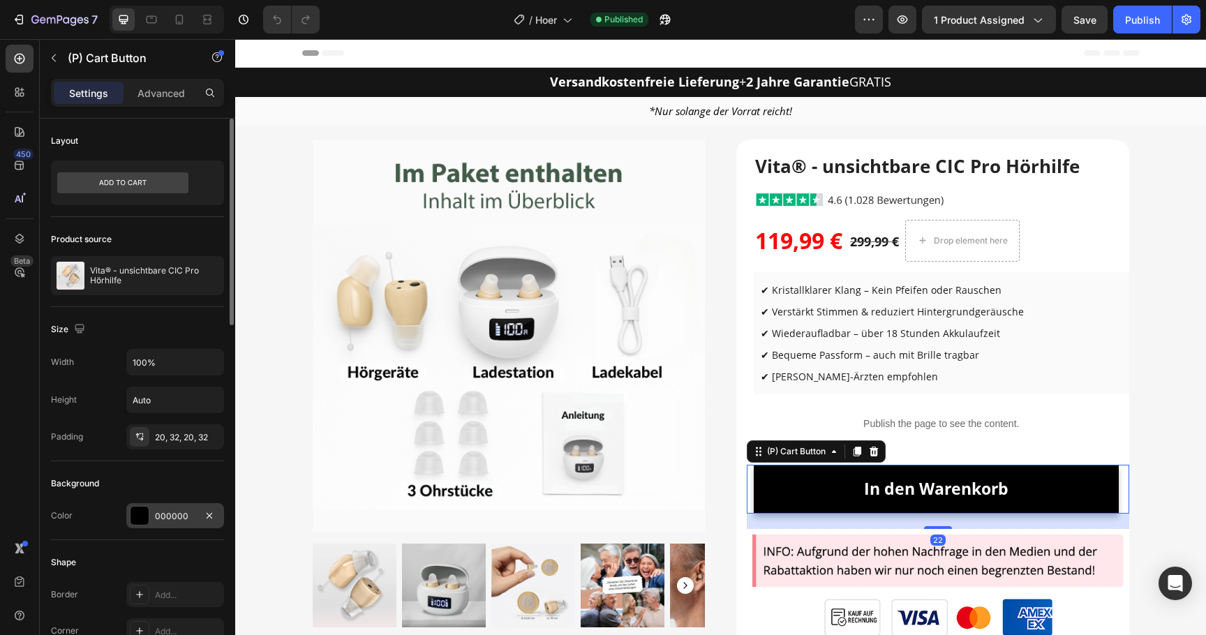
click at [179, 511] on div "000000" at bounding box center [175, 516] width 40 height 13
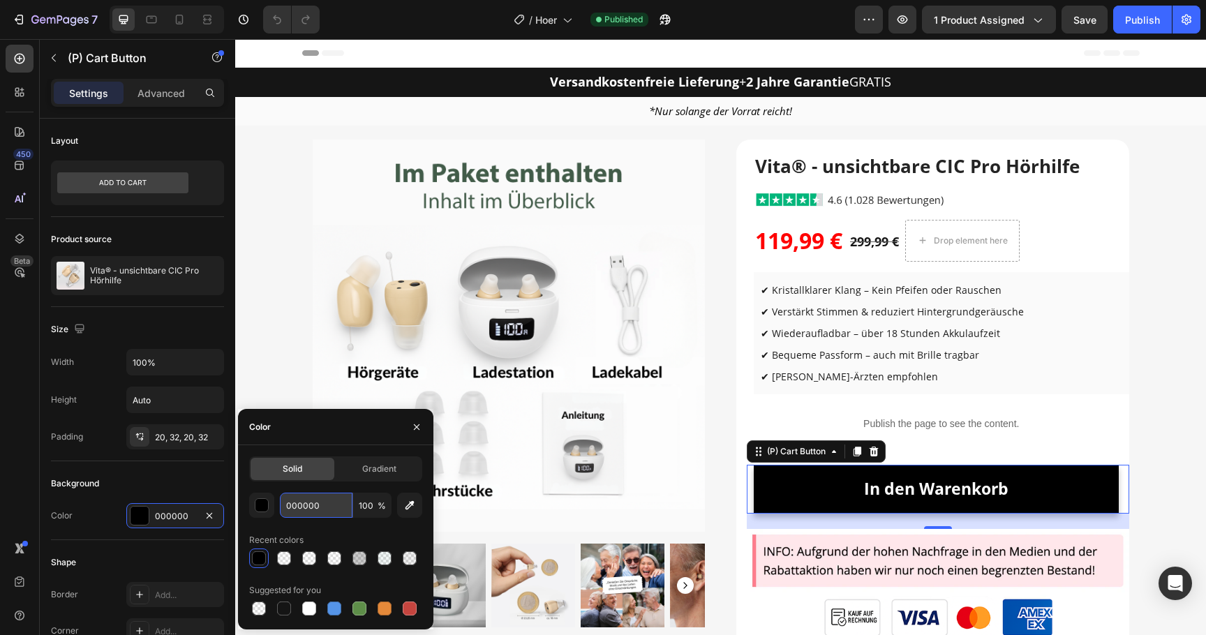
click at [334, 503] on input "000000" at bounding box center [316, 505] width 73 height 25
paste input "0c796a"
click at [334, 503] on input "0000000c796a" at bounding box center [316, 505] width 73 height 25
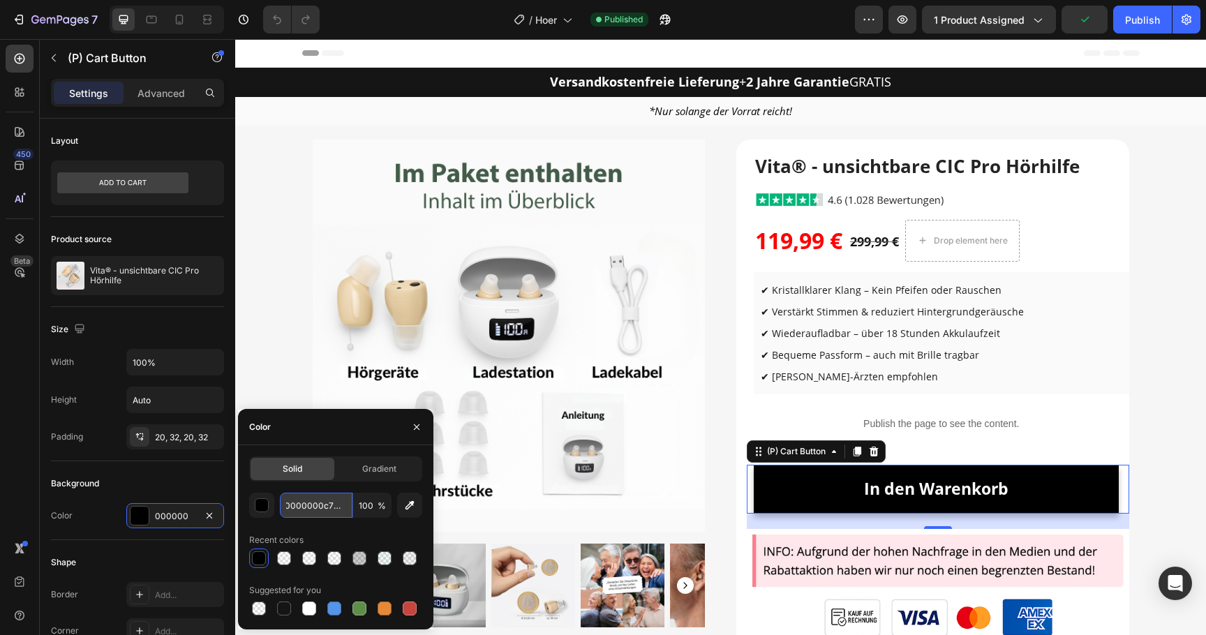
click at [334, 503] on input "0000000c796a" at bounding box center [316, 505] width 73 height 25
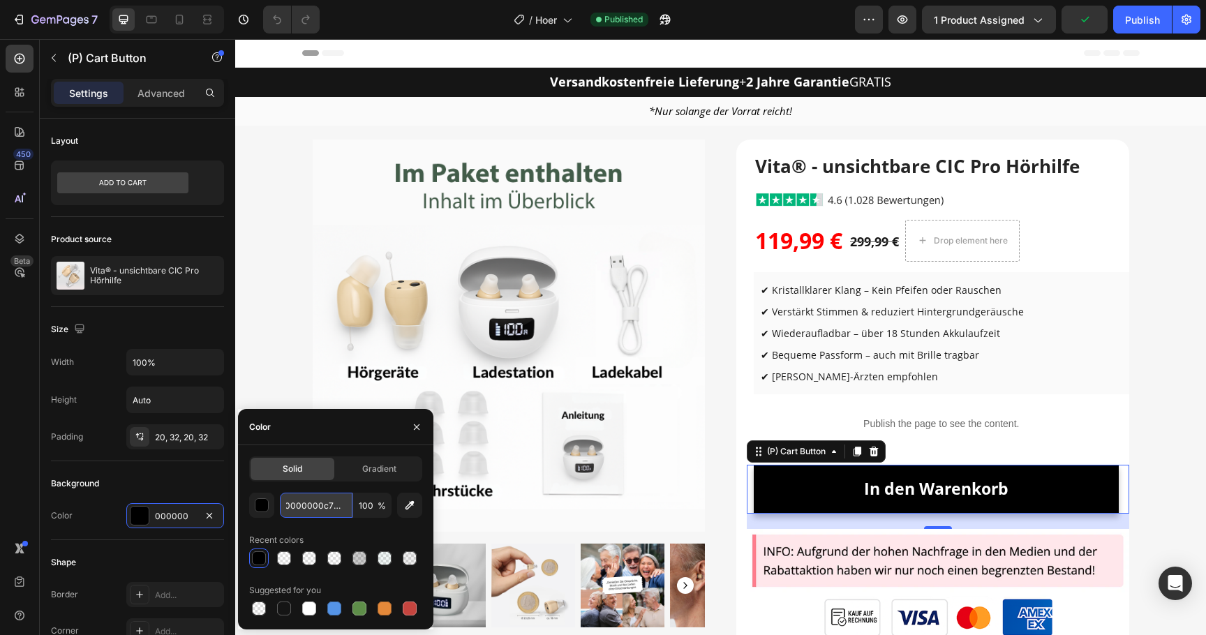
paste input "text"
type input "0c796a"
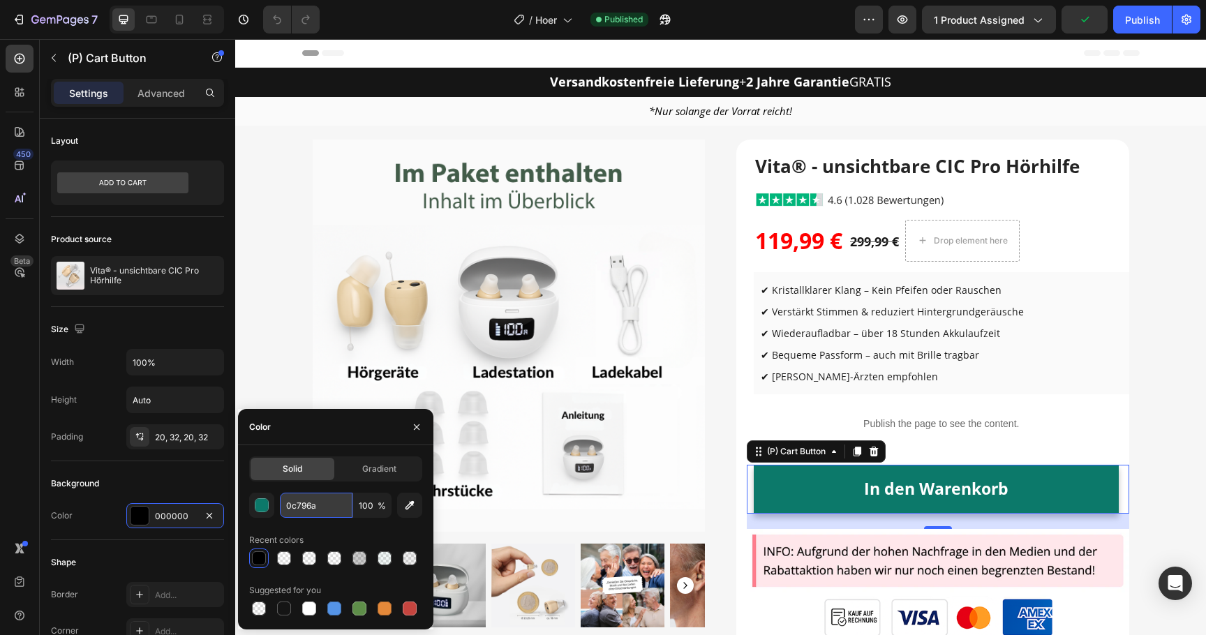
scroll to position [0, 0]
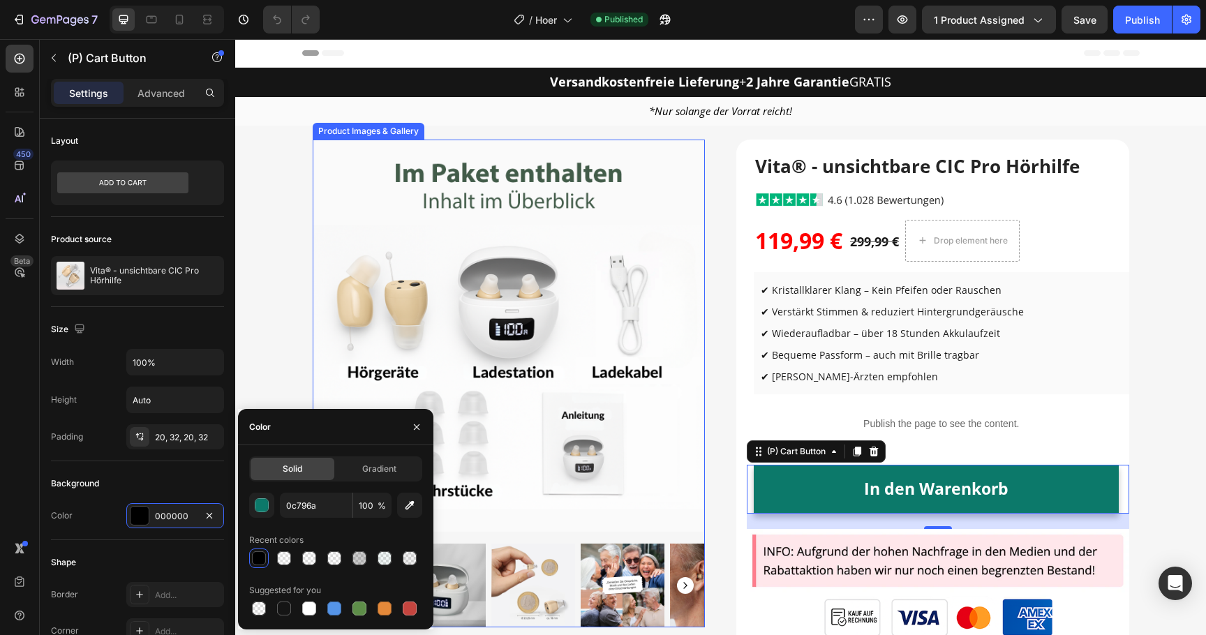
click at [418, 341] on img at bounding box center [509, 336] width 393 height 393
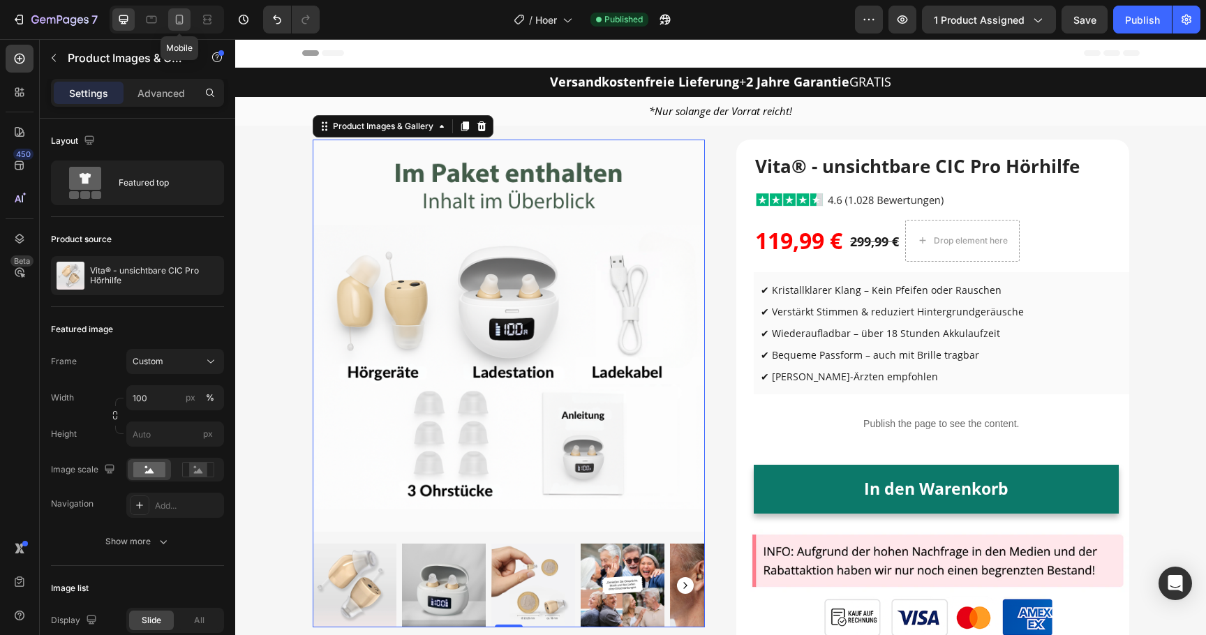
click at [188, 25] on div at bounding box center [179, 19] width 22 height 22
type input "33.33"
type input "8"
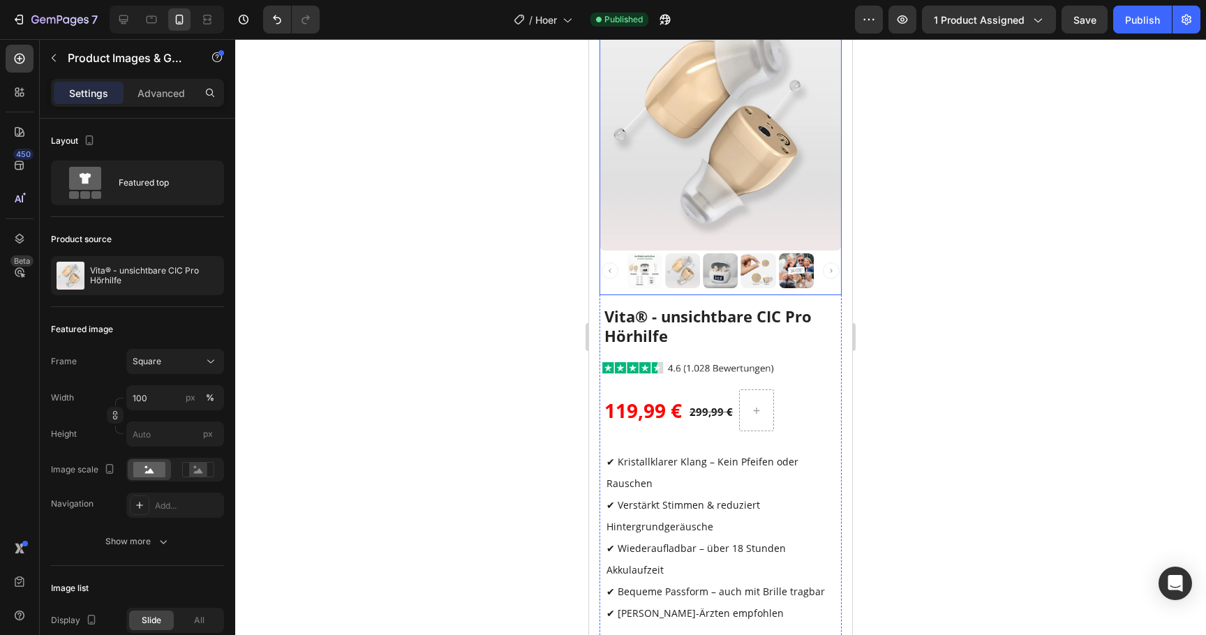
scroll to position [401, 0]
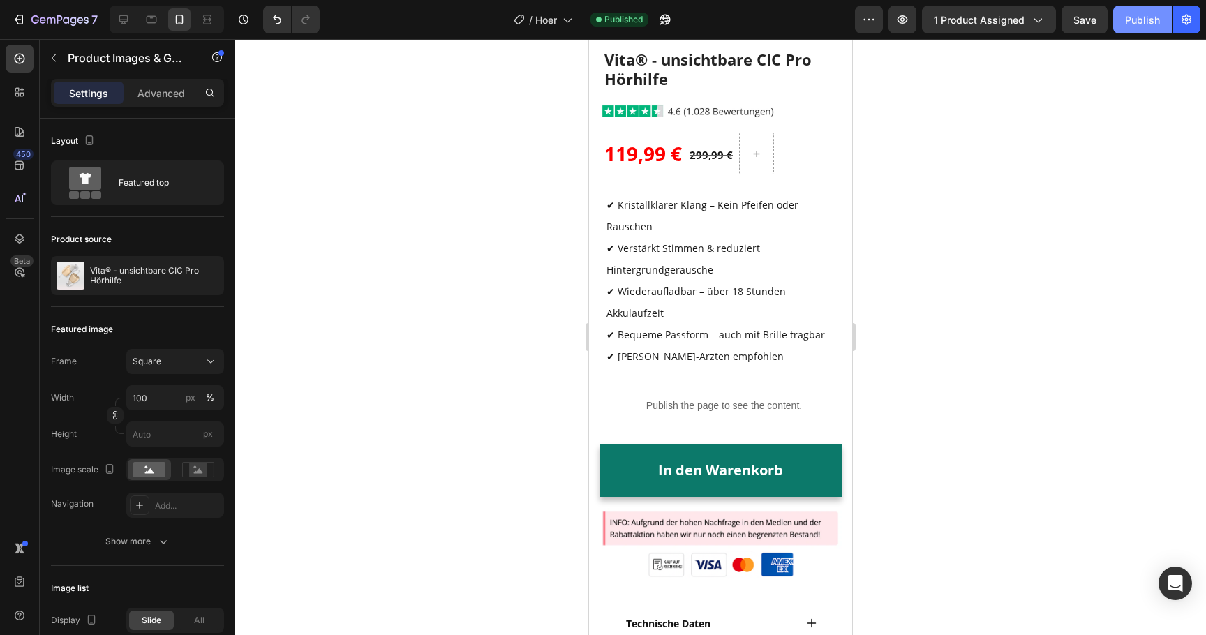
click at [1158, 27] on button "Publish" at bounding box center [1143, 20] width 59 height 28
click at [61, 21] on icon "button" at bounding box center [59, 21] width 57 height 12
